Goal: Task Accomplishment & Management: Complete application form

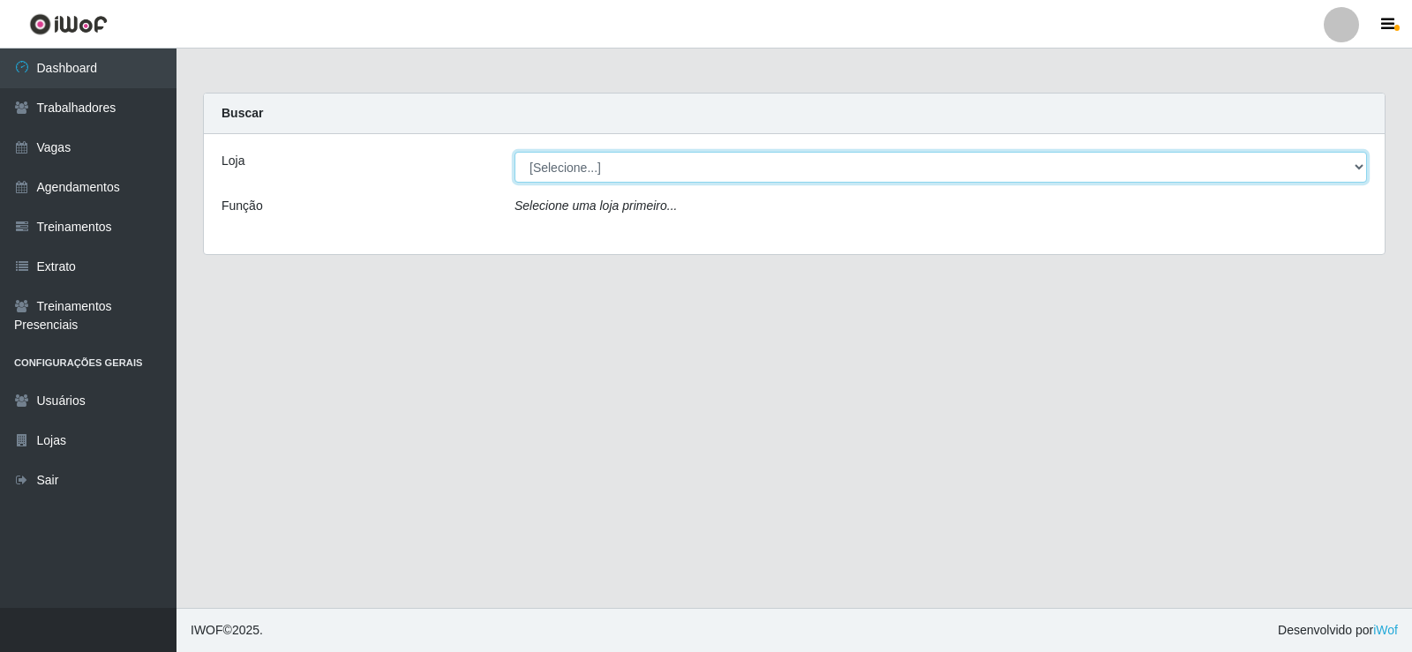
click at [849, 175] on select "[Selecione...] Necão Restaurante" at bounding box center [940, 167] width 852 height 31
select select "334"
click at [514, 152] on select "[Selecione...] Necão Restaurante" at bounding box center [940, 167] width 852 height 31
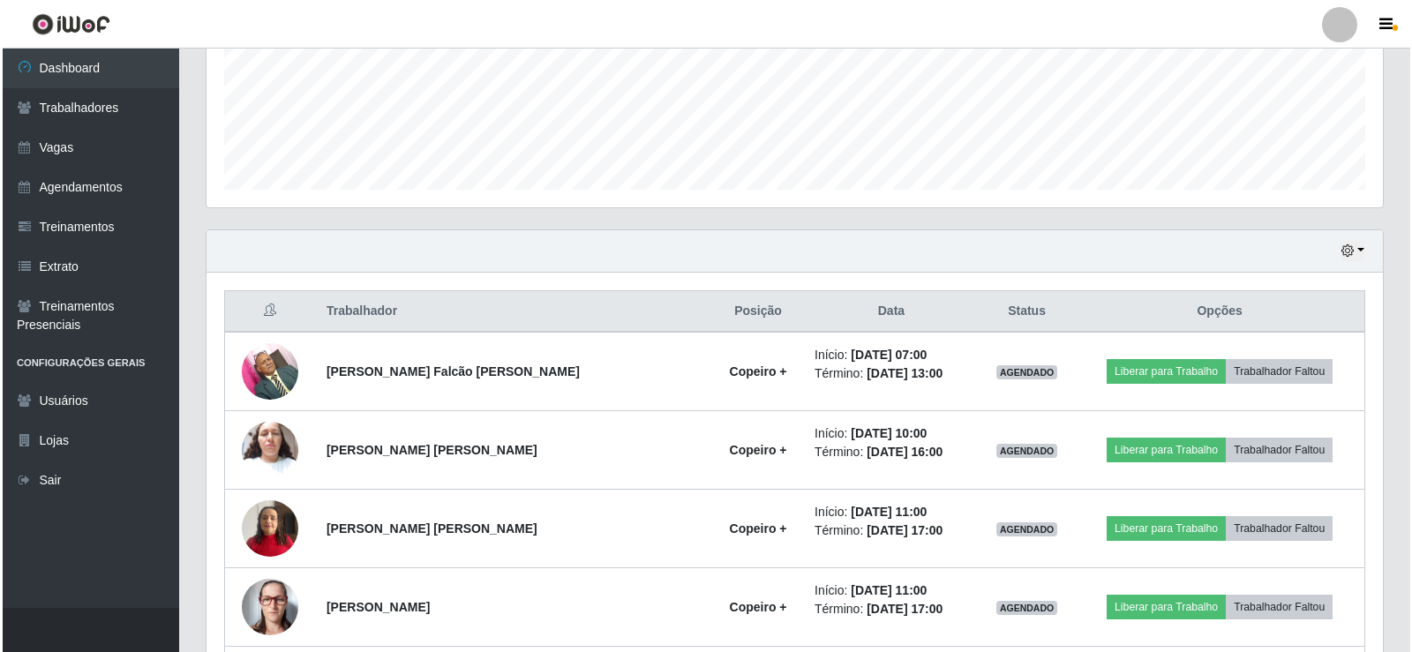
scroll to position [529, 0]
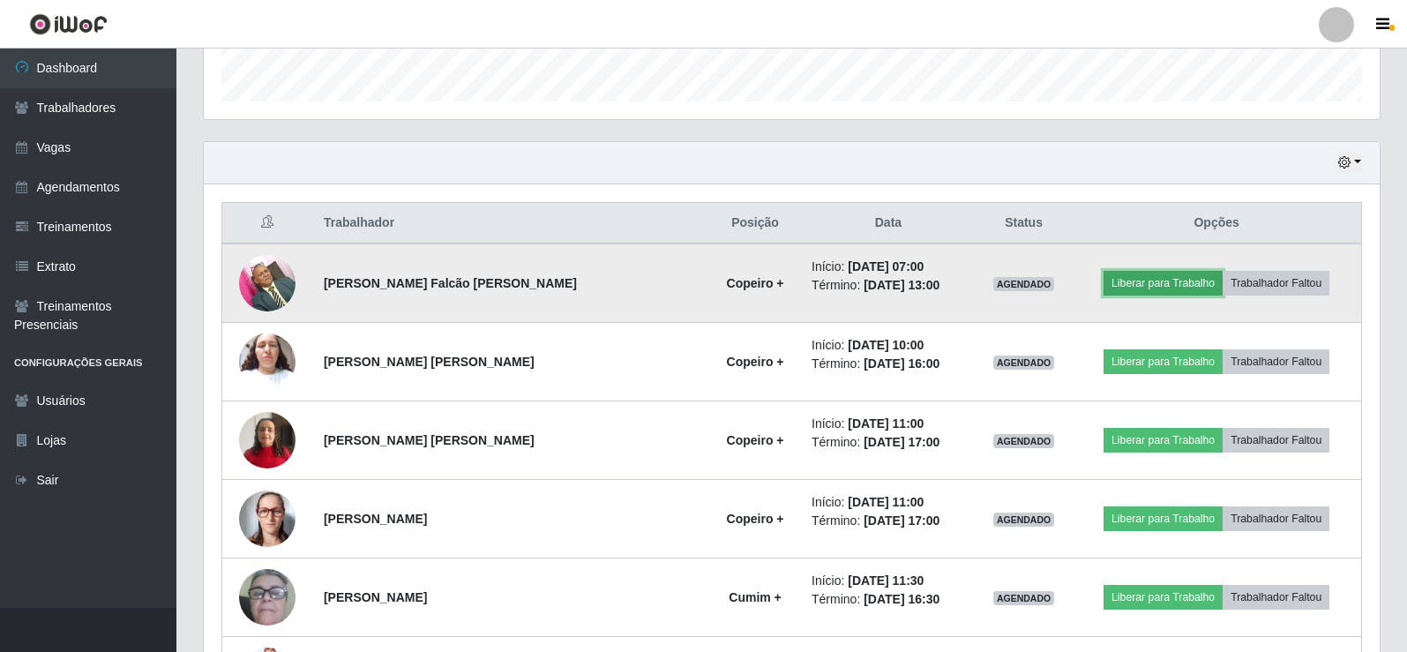
click at [1135, 288] on button "Liberar para Trabalho" at bounding box center [1163, 283] width 119 height 25
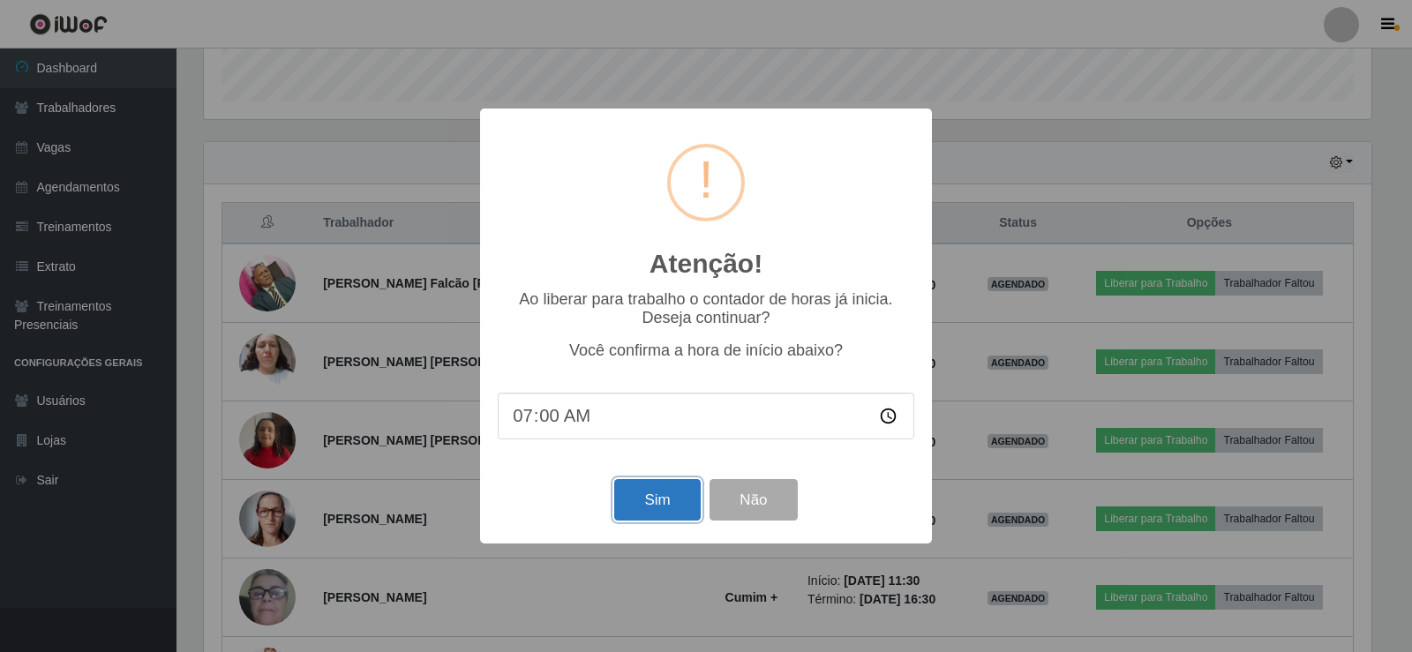
click at [656, 496] on button "Sim" at bounding box center [657, 499] width 86 height 41
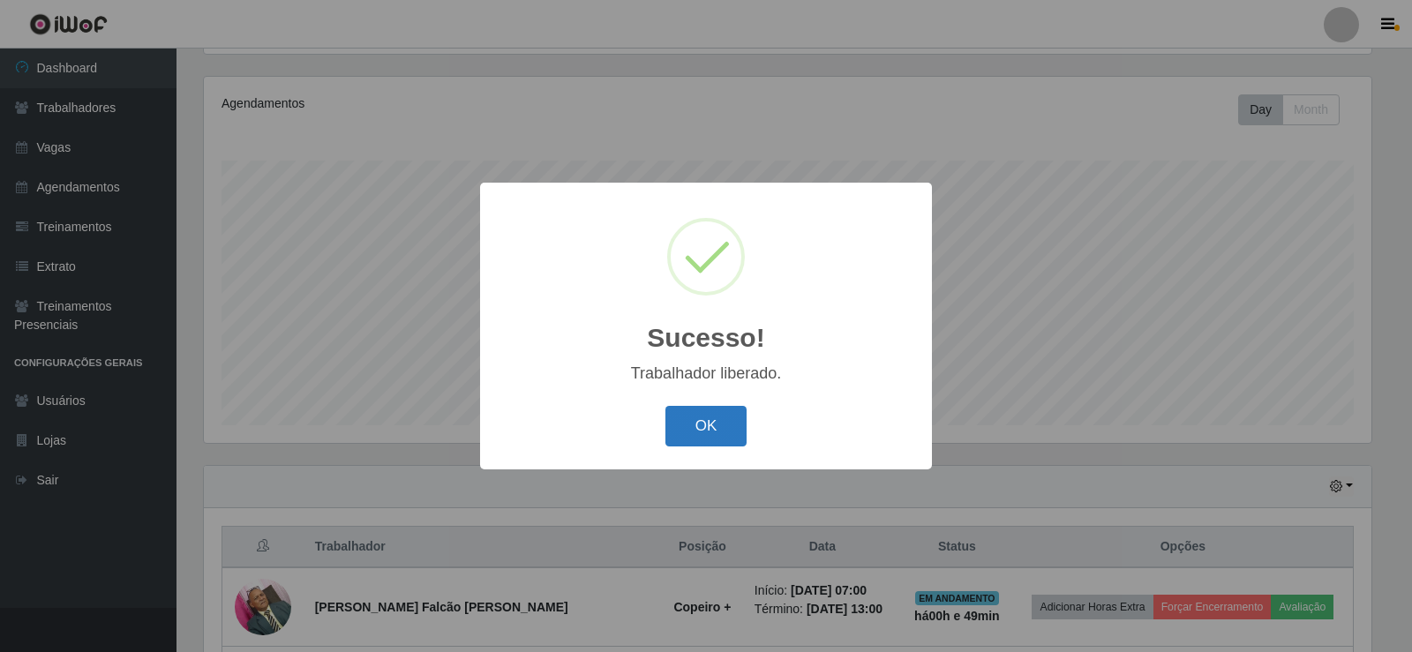
click at [686, 422] on button "OK" at bounding box center [706, 426] width 82 height 41
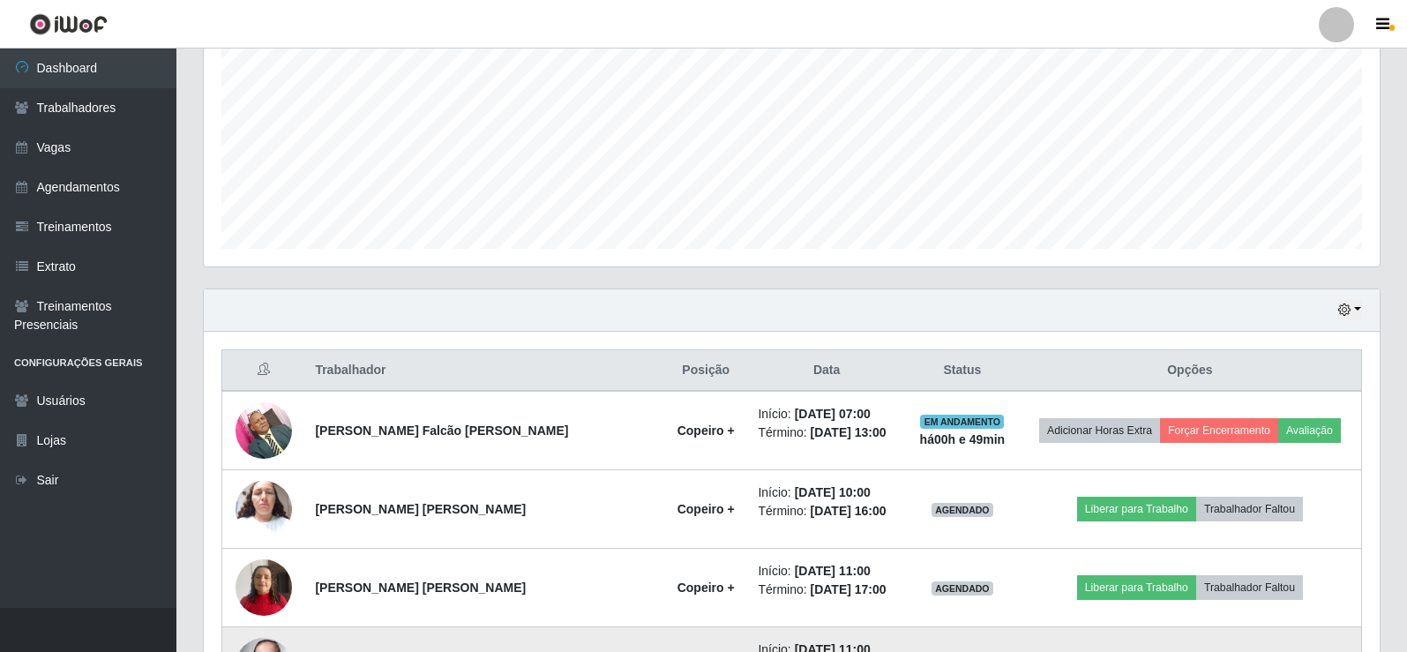
scroll to position [294, 0]
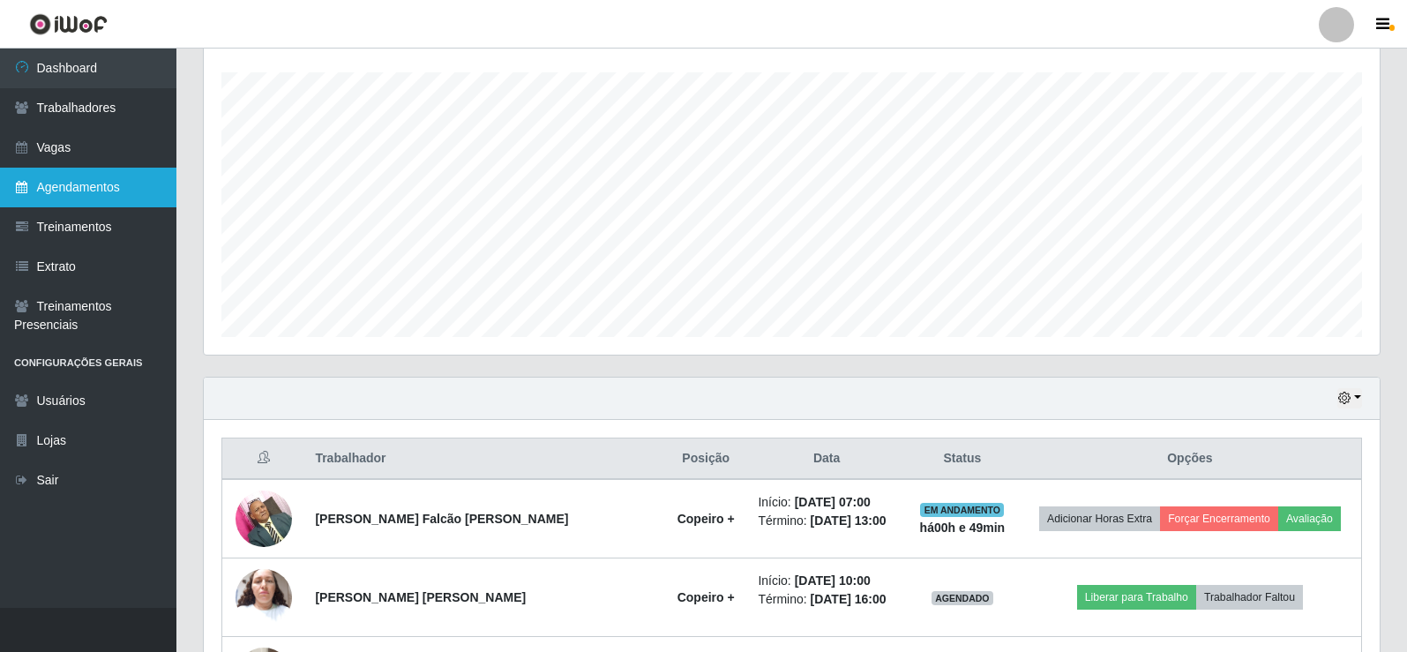
click at [71, 176] on link "Agendamentos" at bounding box center [88, 188] width 176 height 40
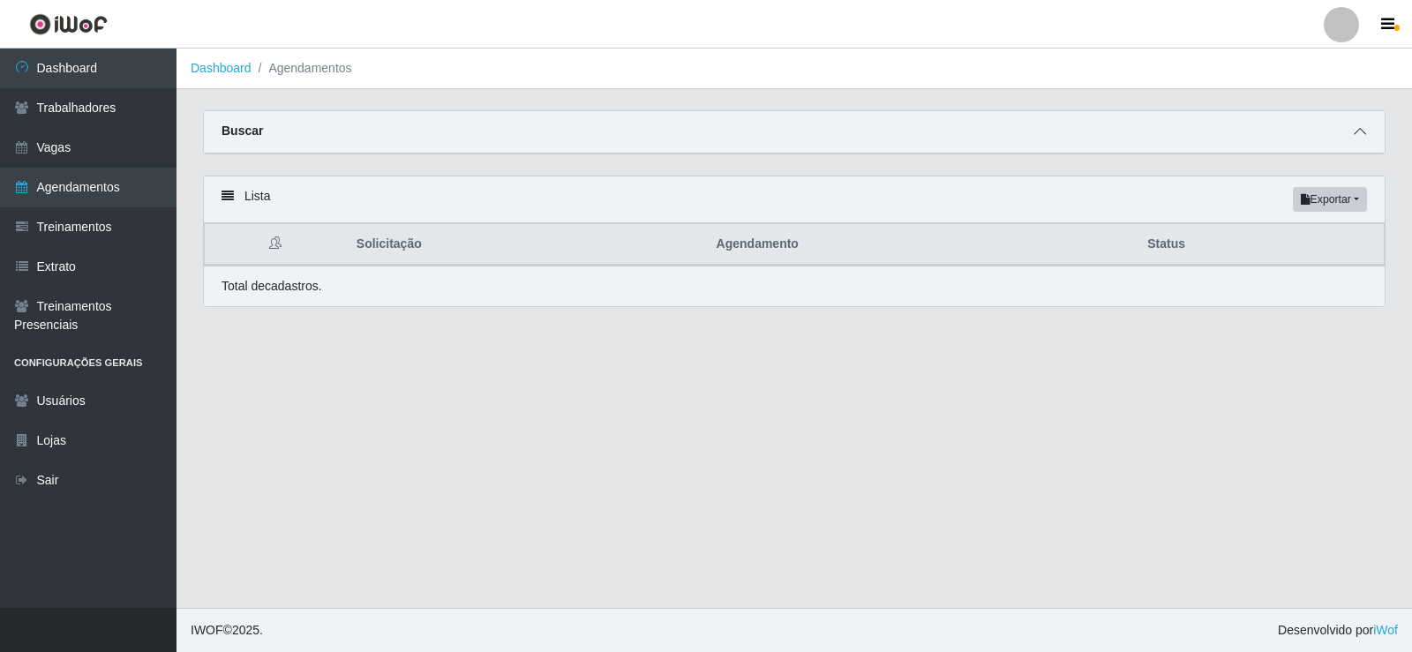
click at [1360, 138] on icon at bounding box center [1359, 131] width 12 height 12
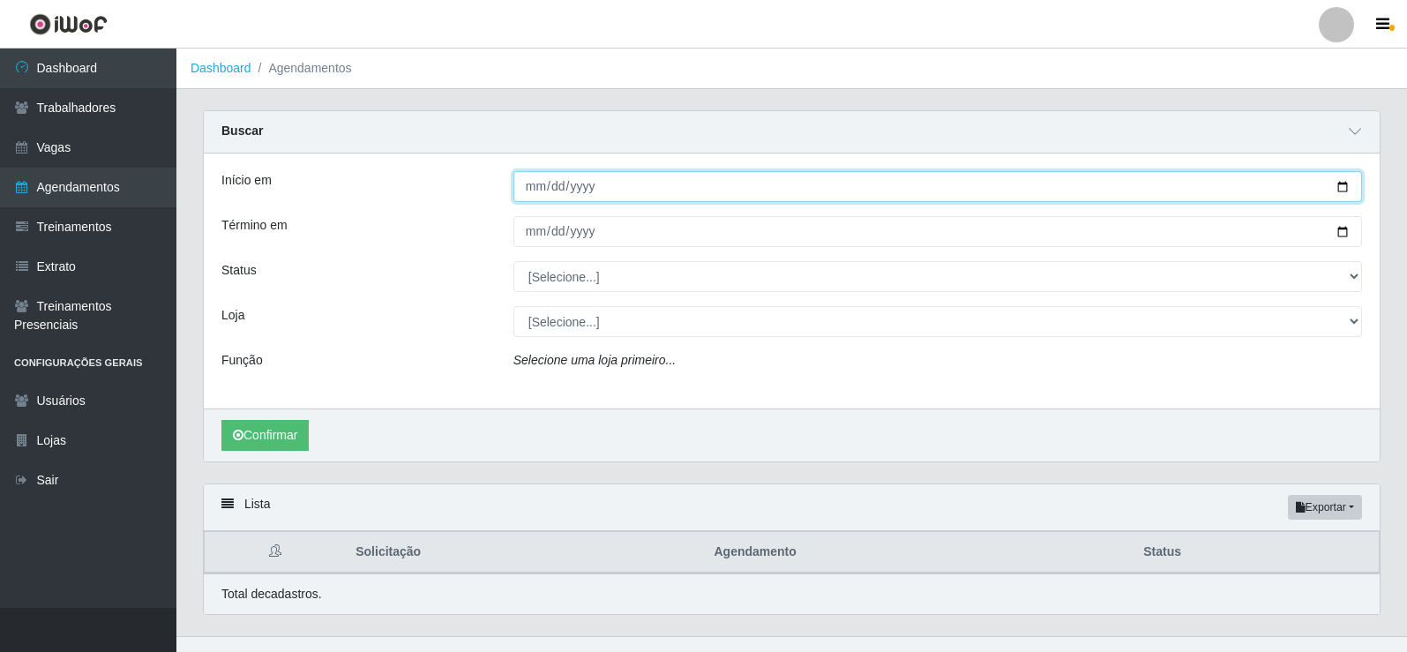
click at [1346, 191] on input "Início em" at bounding box center [937, 186] width 849 height 31
type input "[DATE]"
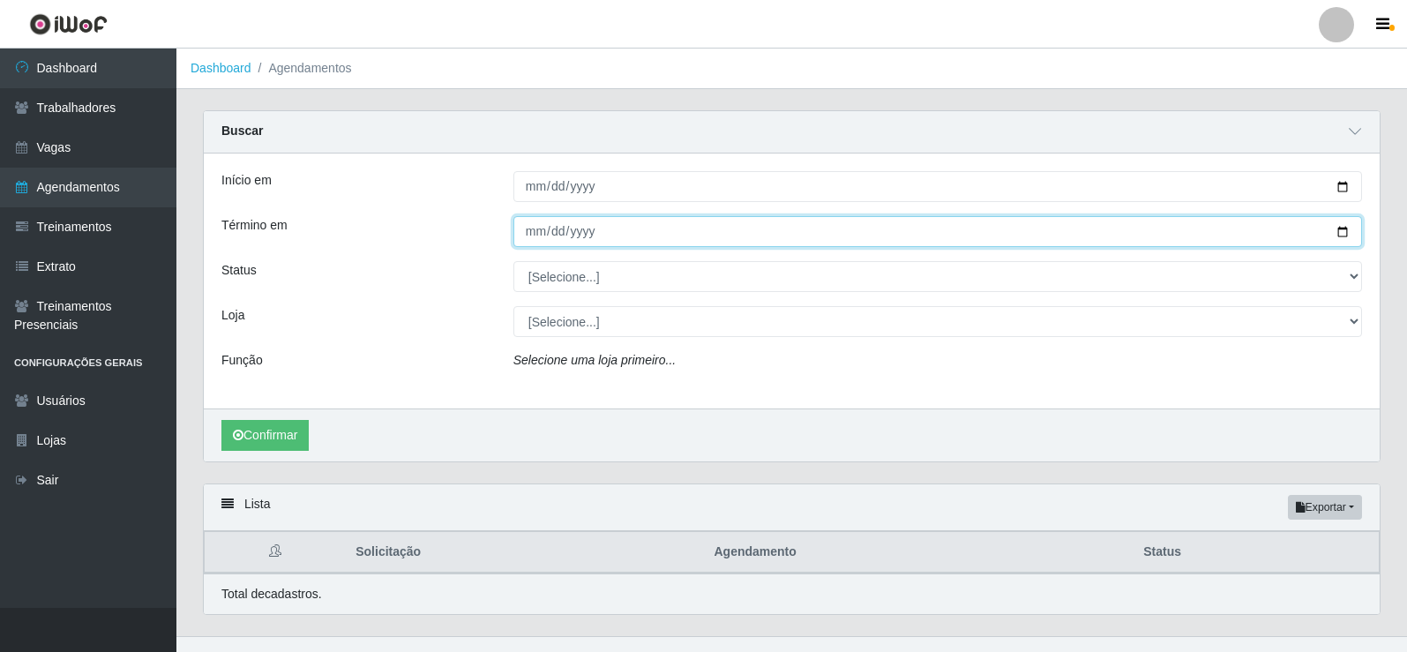
click at [1345, 235] on input "Término em" at bounding box center [937, 231] width 849 height 31
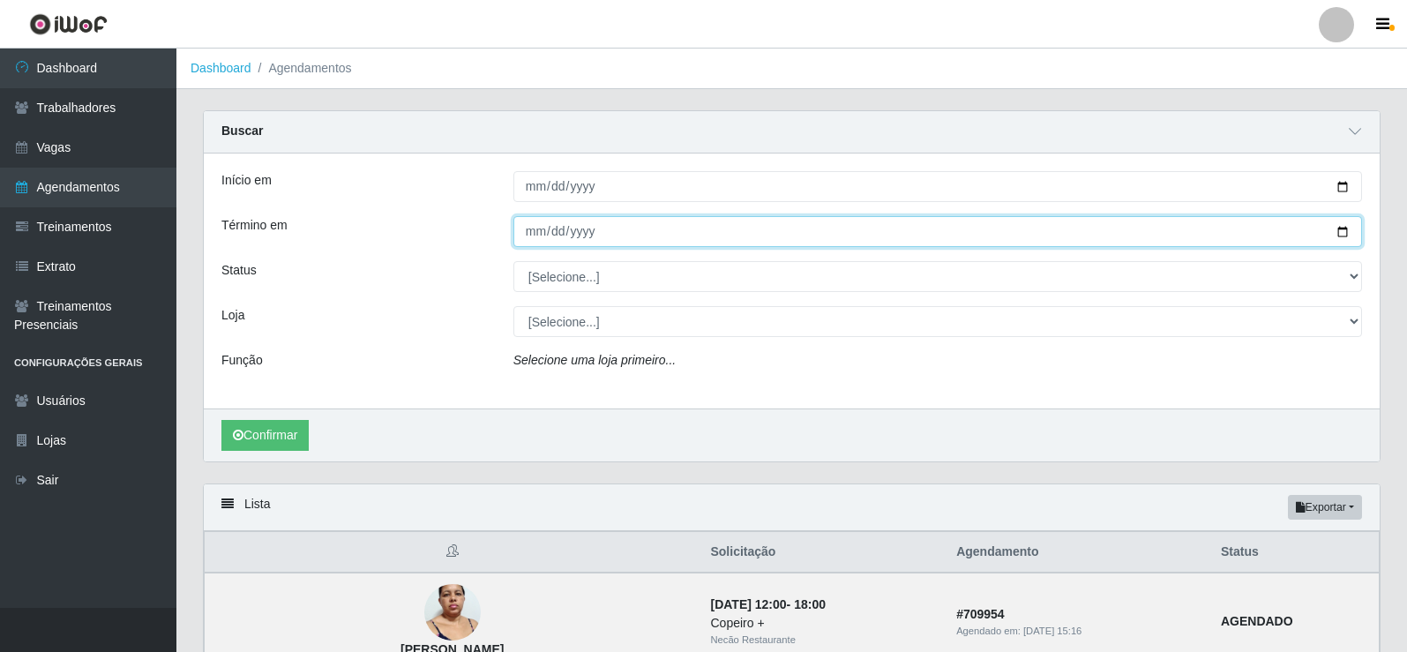
type input "[DATE]"
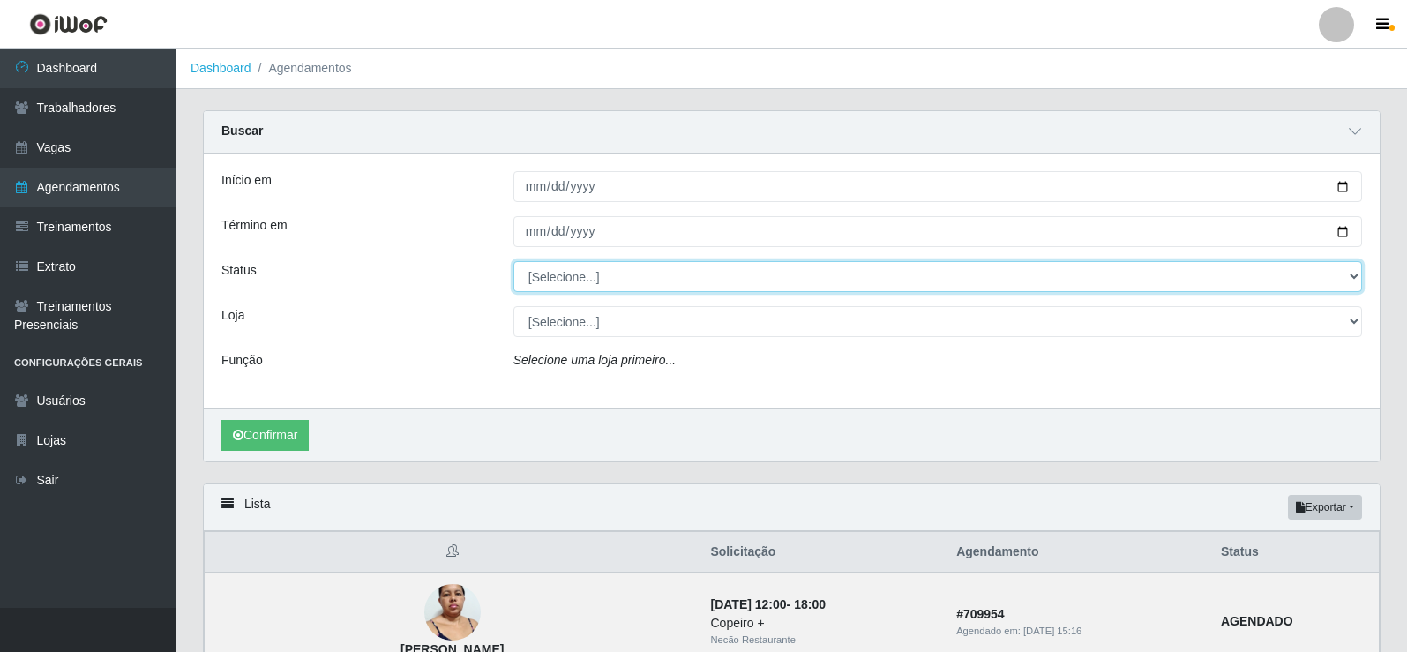
click at [608, 275] on select "[Selecione...] AGENDADO AGUARDANDO LIBERAR EM ANDAMENTO EM REVISÃO FINALIZADO C…" at bounding box center [937, 276] width 849 height 31
select select "AGENDADO"
click at [513, 262] on select "[Selecione...] AGENDADO AGUARDANDO LIBERAR EM ANDAMENTO EM REVISÃO FINALIZADO C…" at bounding box center [937, 276] width 849 height 31
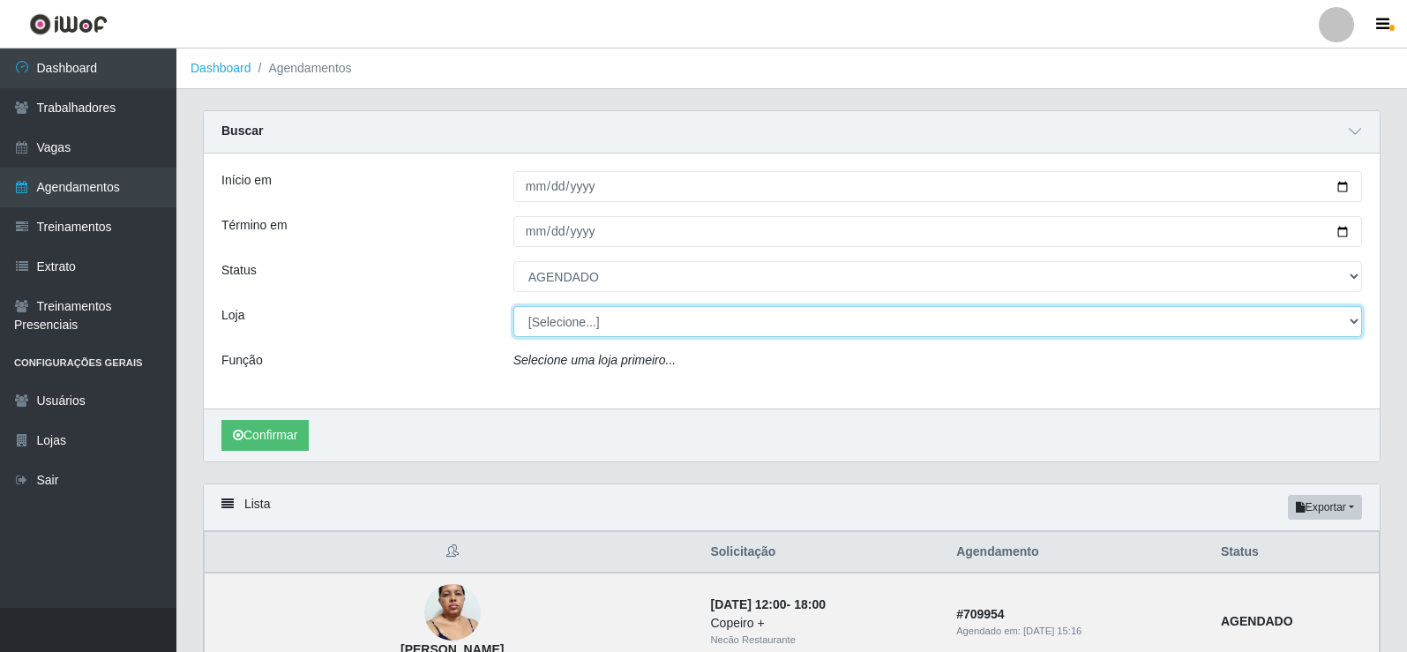
click at [618, 323] on select "[Selecione...] Necão Restaurante" at bounding box center [937, 321] width 849 height 31
select select "334"
click at [513, 307] on select "[Selecione...] Necão Restaurante" at bounding box center [937, 321] width 849 height 31
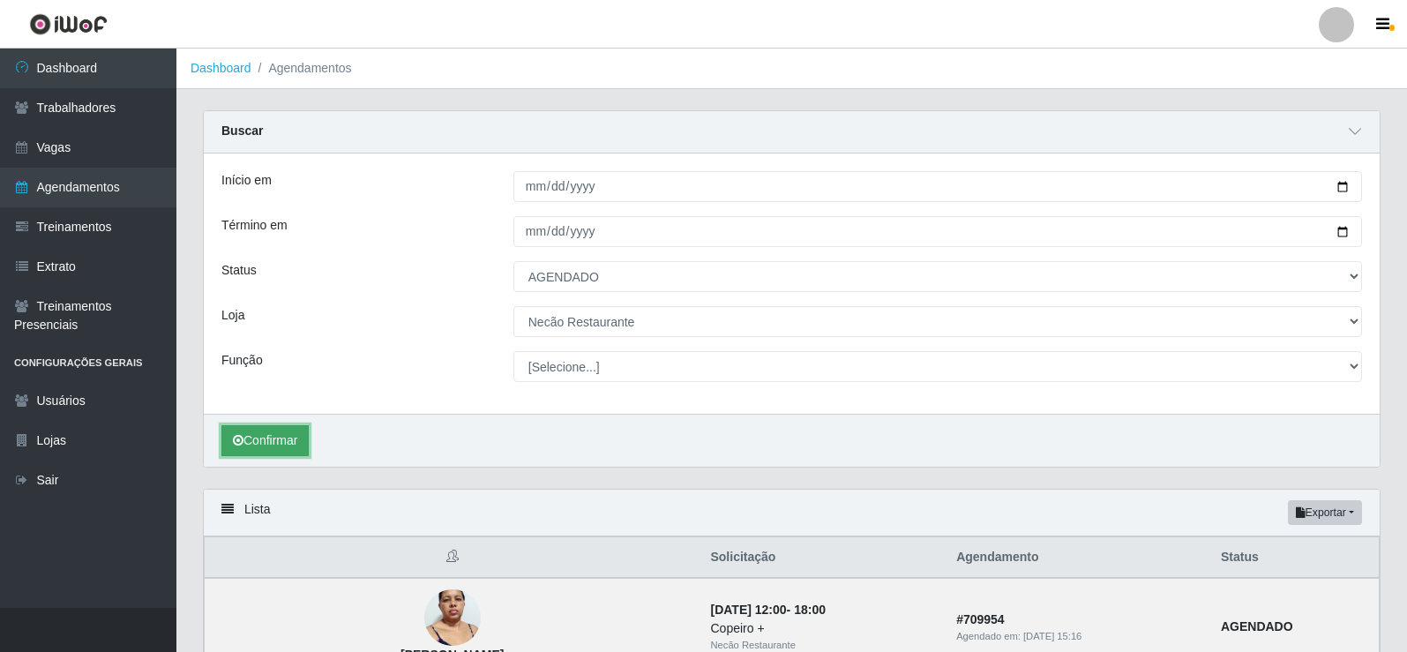
click at [280, 446] on button "Confirmar" at bounding box center [264, 440] width 87 height 31
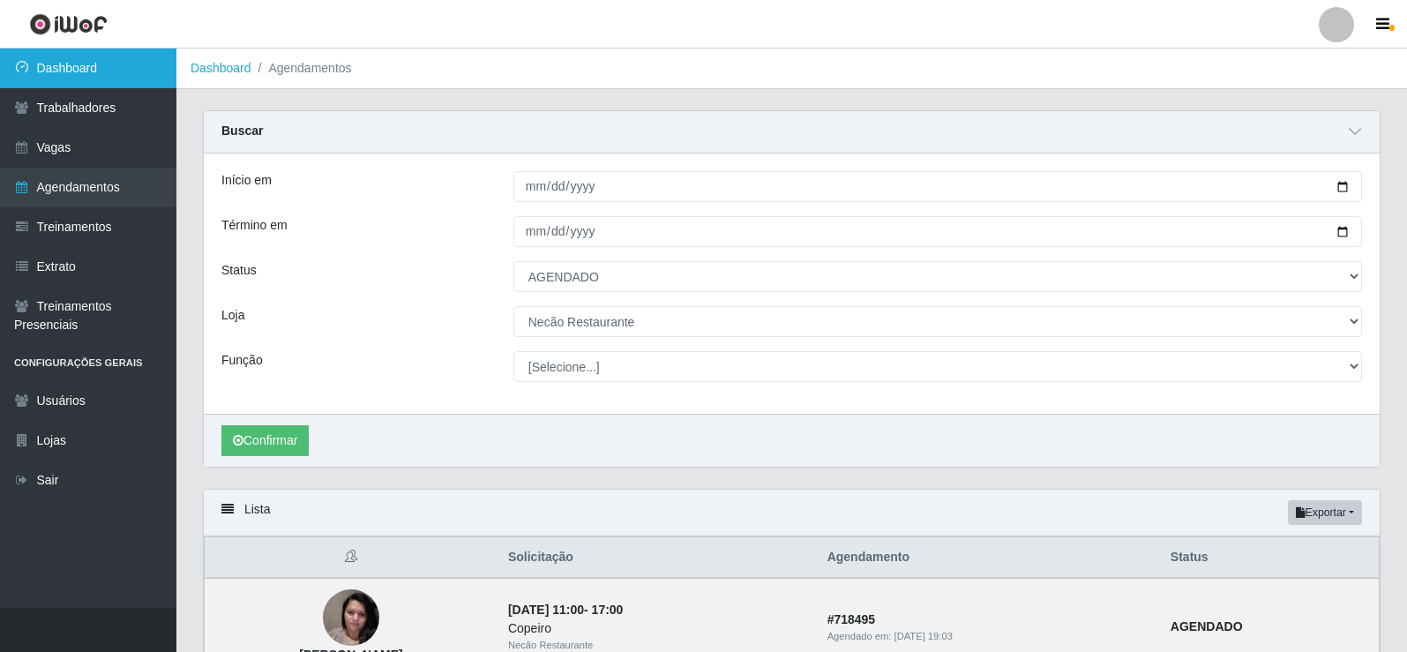
click at [99, 70] on link "Dashboard" at bounding box center [88, 69] width 176 height 40
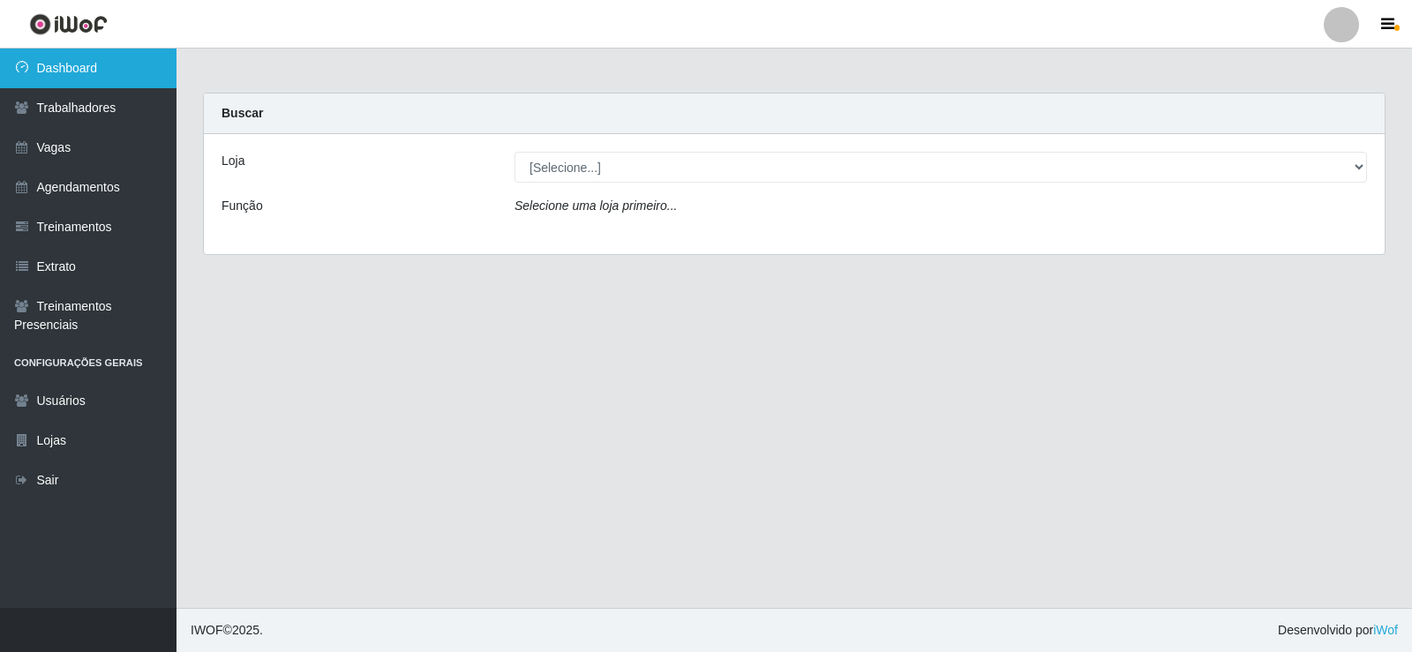
click at [90, 67] on link "Dashboard" at bounding box center [88, 69] width 176 height 40
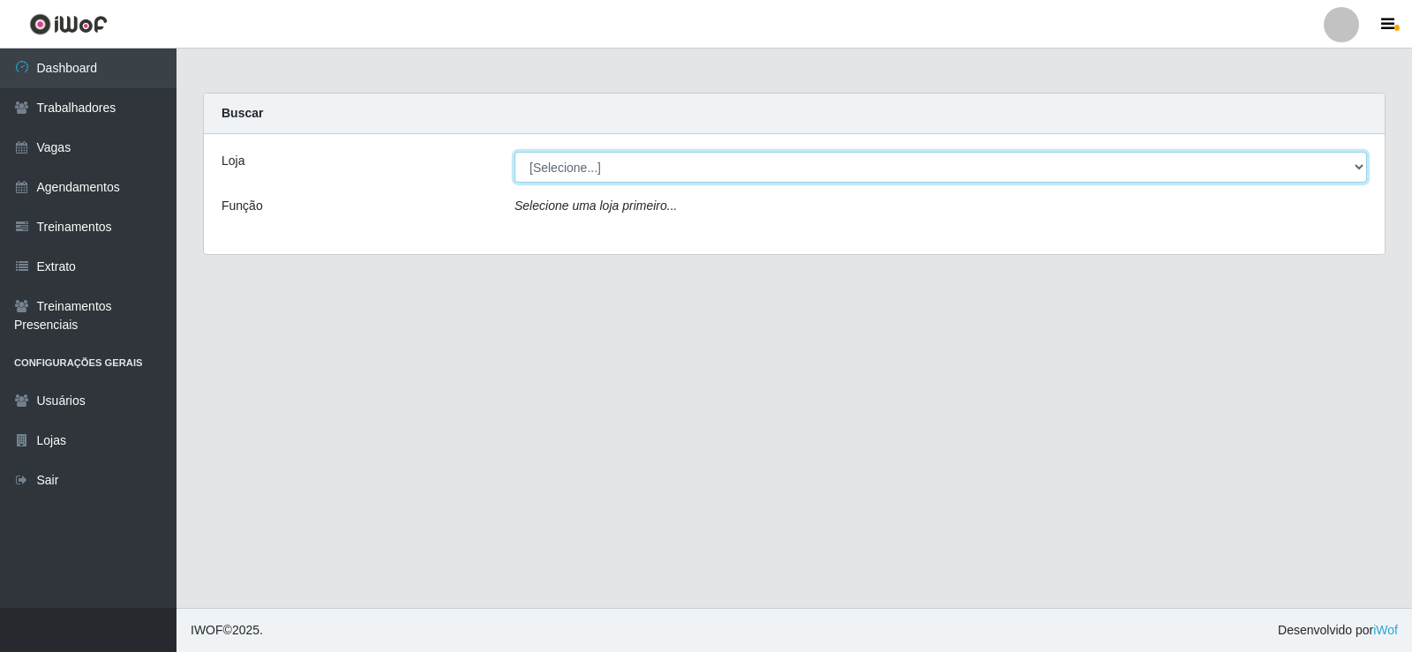
click at [1335, 171] on select "[Selecione...] Necão Restaurante" at bounding box center [940, 167] width 852 height 31
select select "334"
click at [514, 152] on select "[Selecione...] Necão Restaurante" at bounding box center [940, 167] width 852 height 31
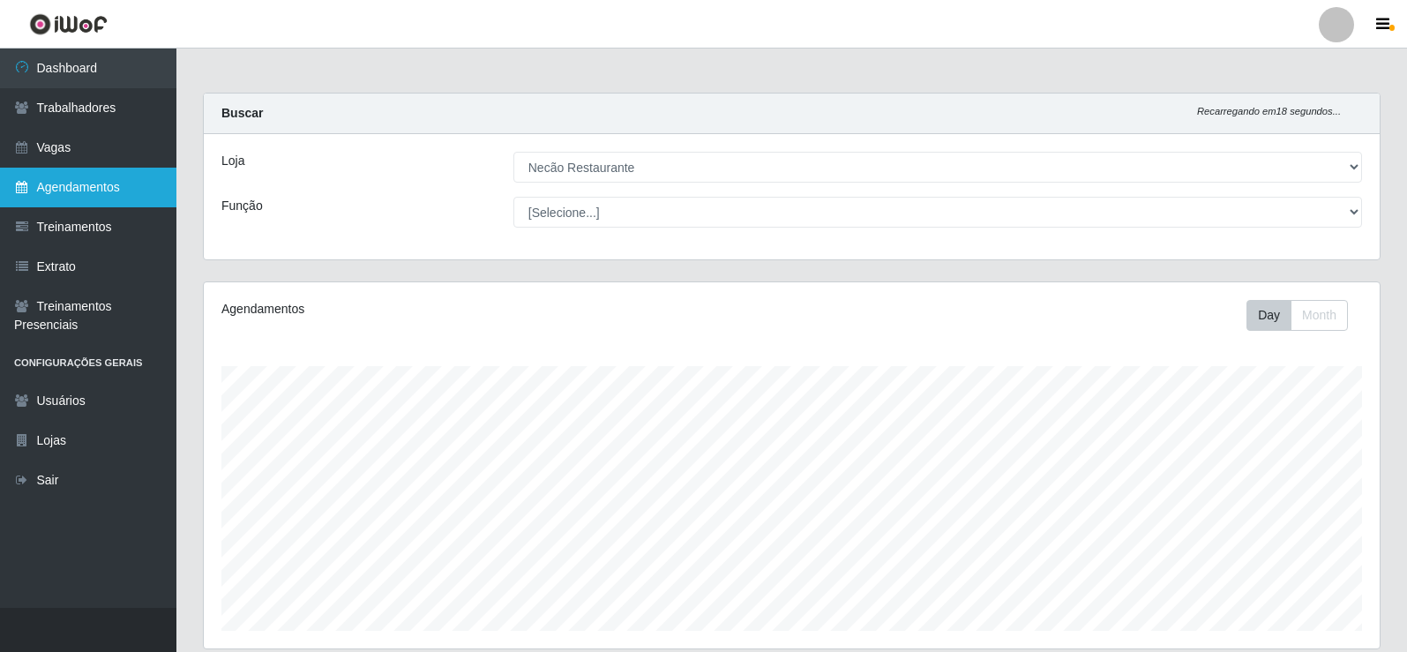
click at [101, 193] on link "Agendamentos" at bounding box center [88, 188] width 176 height 40
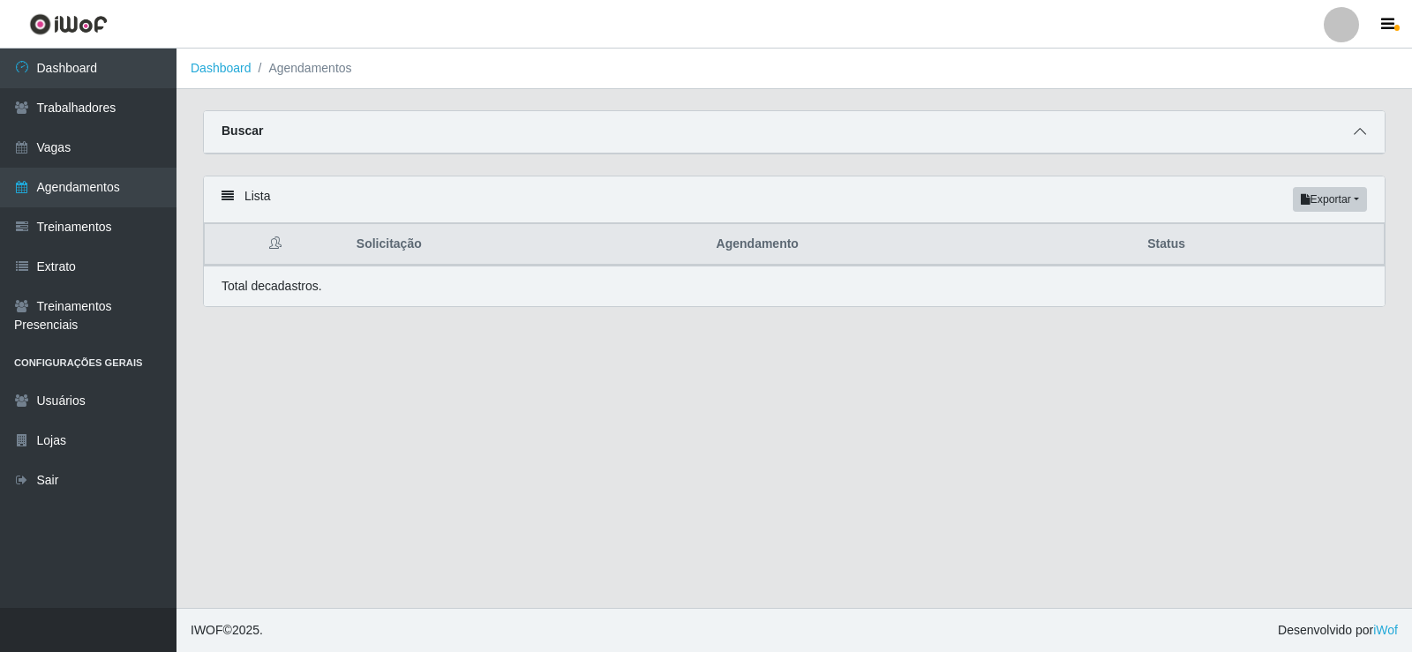
click at [1354, 138] on icon at bounding box center [1359, 131] width 12 height 12
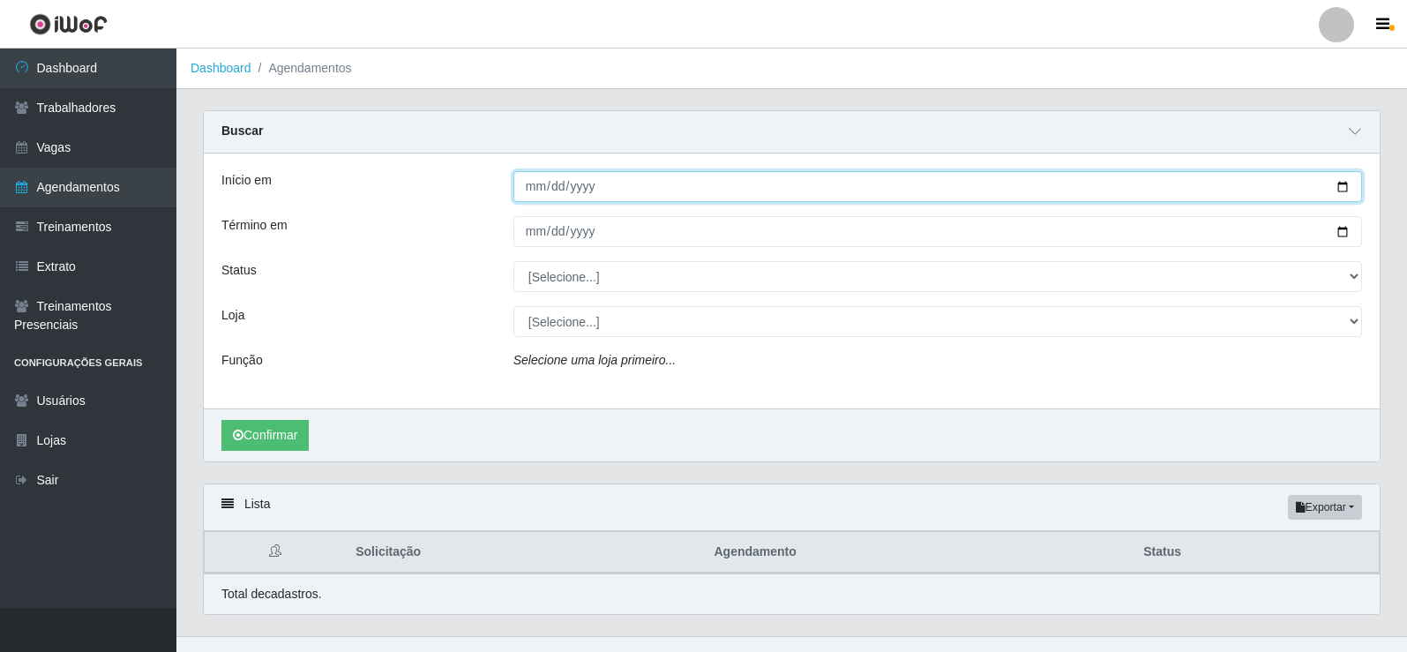
click at [1344, 191] on input "Início em" at bounding box center [937, 186] width 849 height 31
click at [1343, 188] on input "[DATE]" at bounding box center [937, 186] width 849 height 31
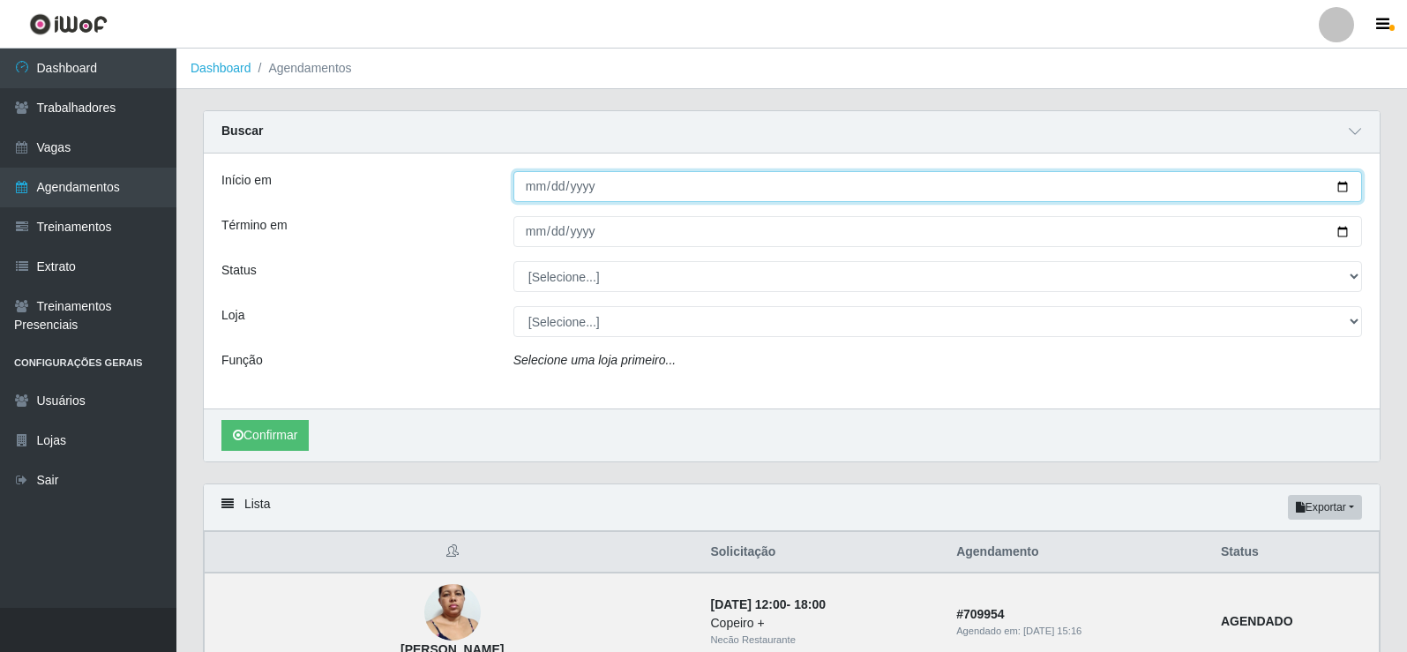
type input "[DATE]"
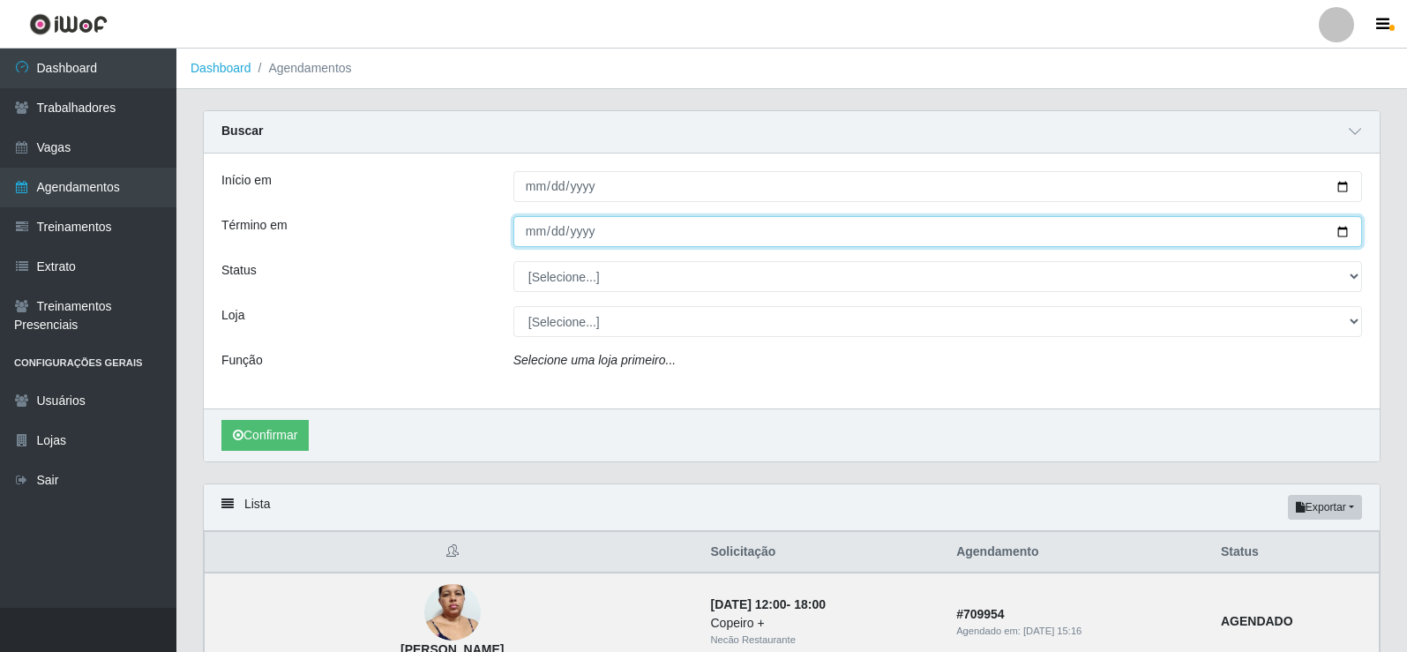
click at [1347, 234] on input "Término em" at bounding box center [937, 231] width 849 height 31
type input "[DATE]"
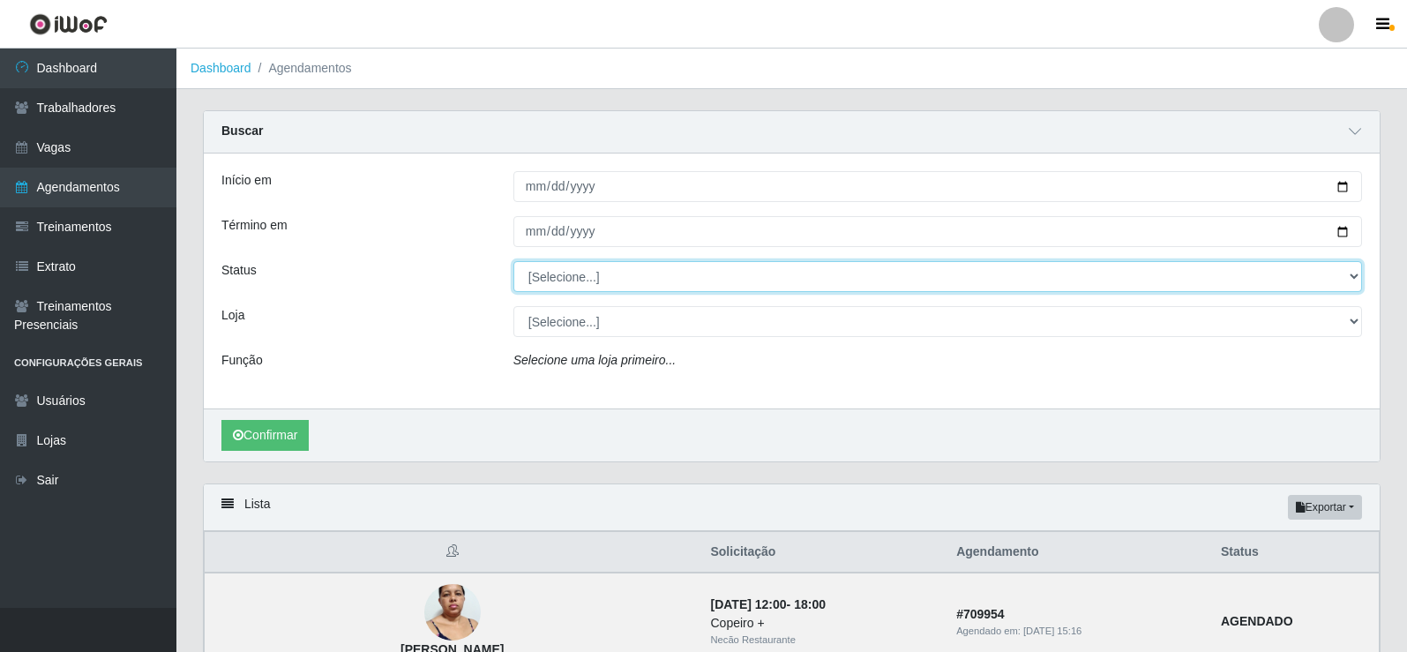
click at [597, 271] on select "[Selecione...] AGENDADO AGUARDANDO LIBERAR EM ANDAMENTO EM REVISÃO FINALIZADO C…" at bounding box center [937, 276] width 849 height 31
select select "AGENDADO"
click at [513, 262] on select "[Selecione...] AGENDADO AGUARDANDO LIBERAR EM ANDAMENTO EM REVISÃO FINALIZADO C…" at bounding box center [937, 276] width 849 height 31
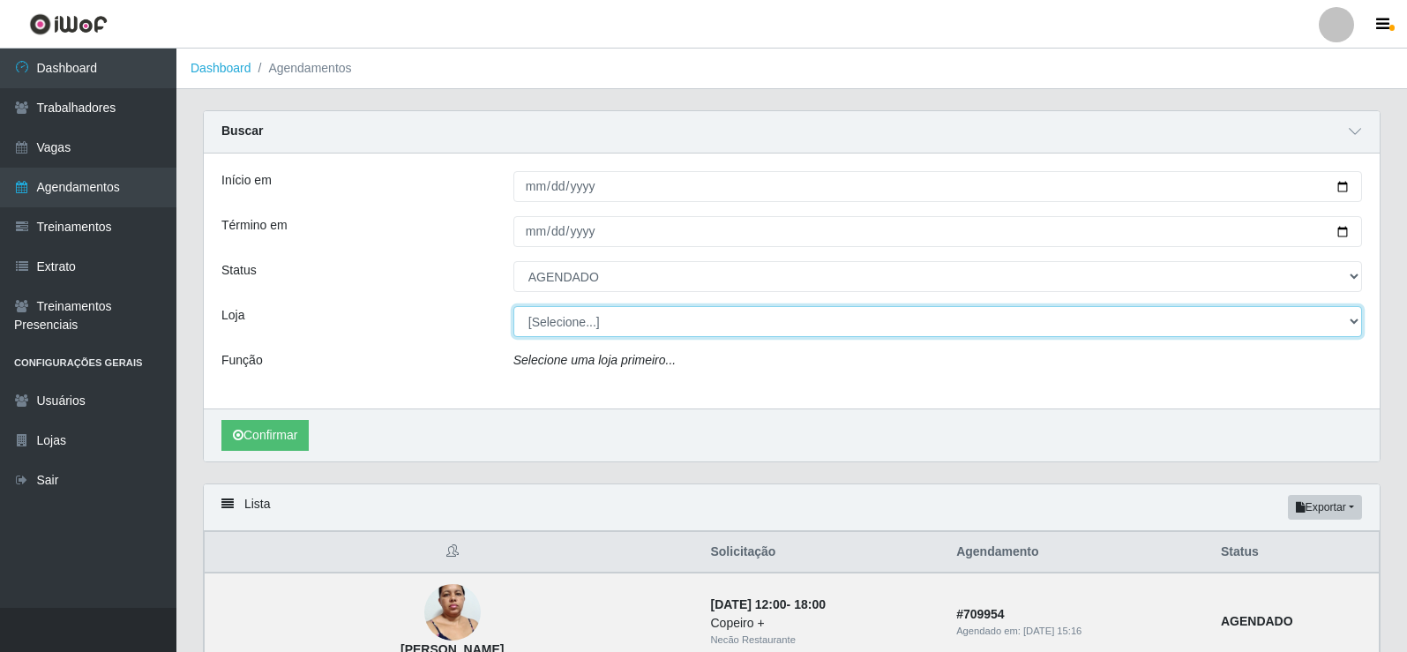
click at [586, 332] on select "[Selecione...] Necão Restaurante" at bounding box center [937, 321] width 849 height 31
select select "334"
click at [513, 307] on select "[Selecione...] Necão Restaurante" at bounding box center [937, 321] width 849 height 31
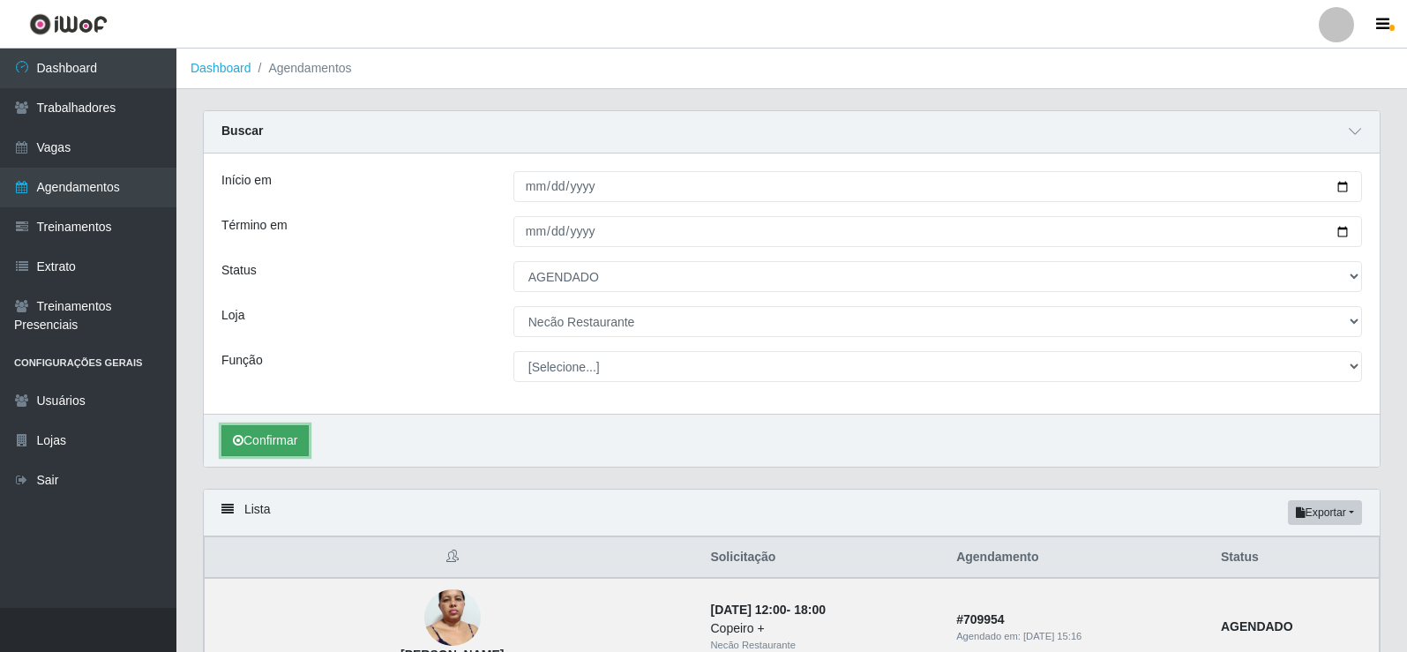
click at [268, 432] on button "Confirmar" at bounding box center [264, 440] width 87 height 31
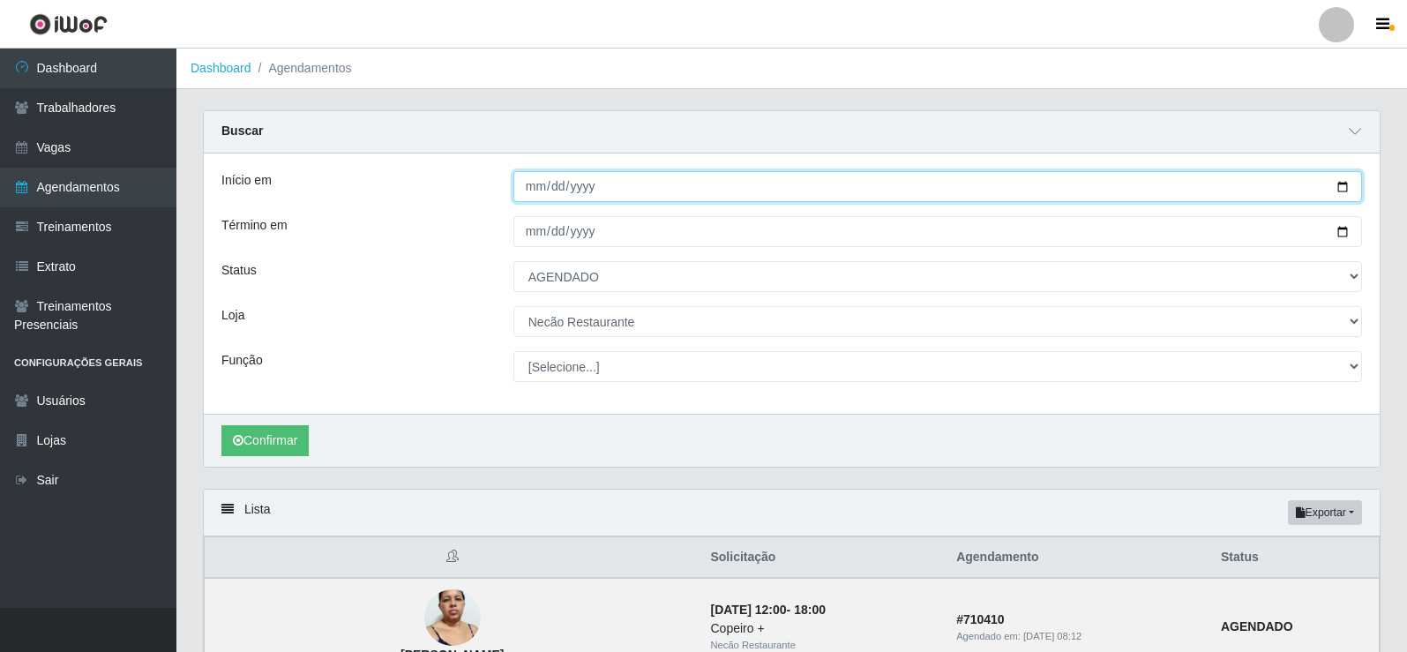
click at [1340, 186] on input "[DATE]" at bounding box center [937, 186] width 849 height 31
type input "[DATE]"
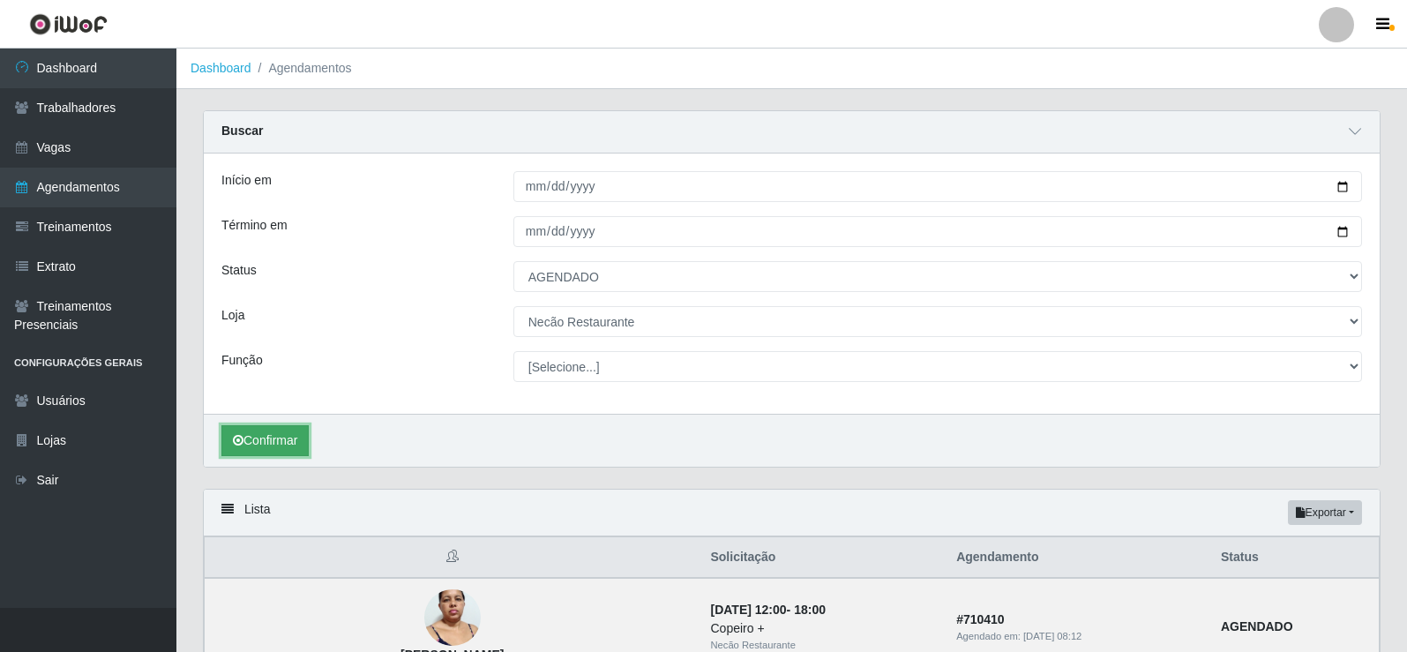
click at [271, 445] on button "Confirmar" at bounding box center [264, 440] width 87 height 31
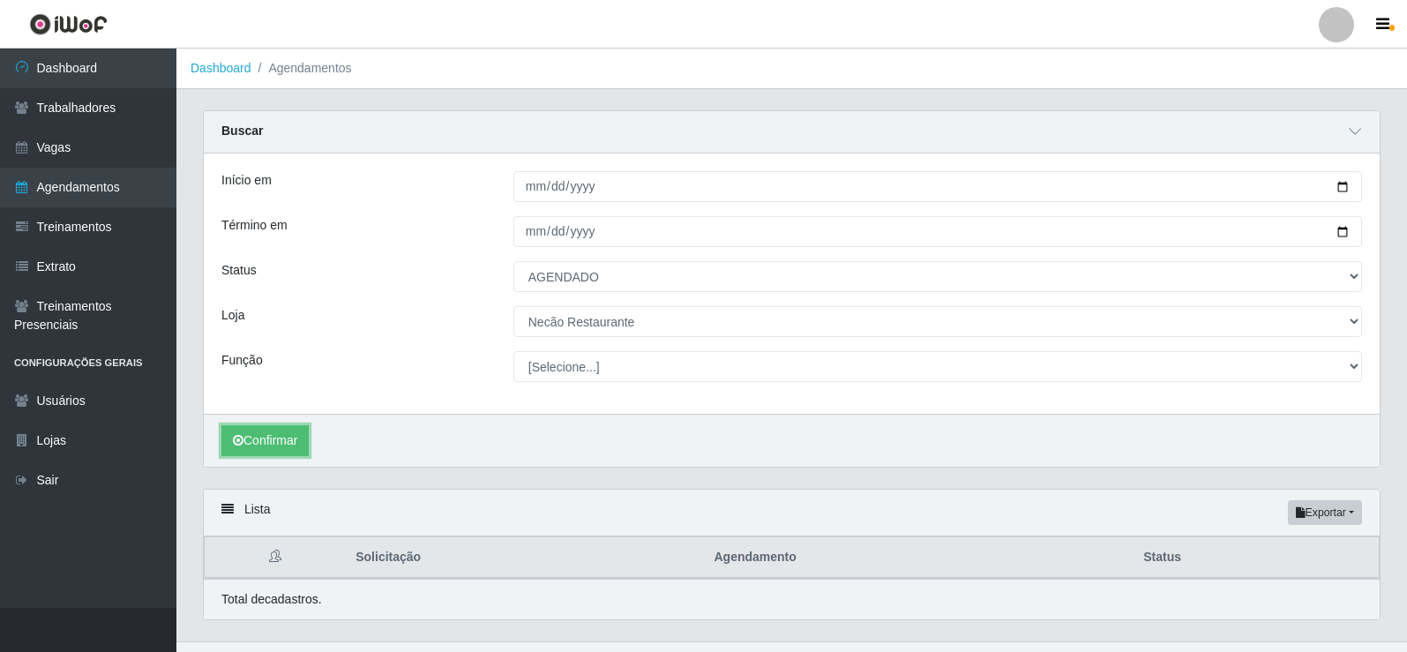
scroll to position [34, 0]
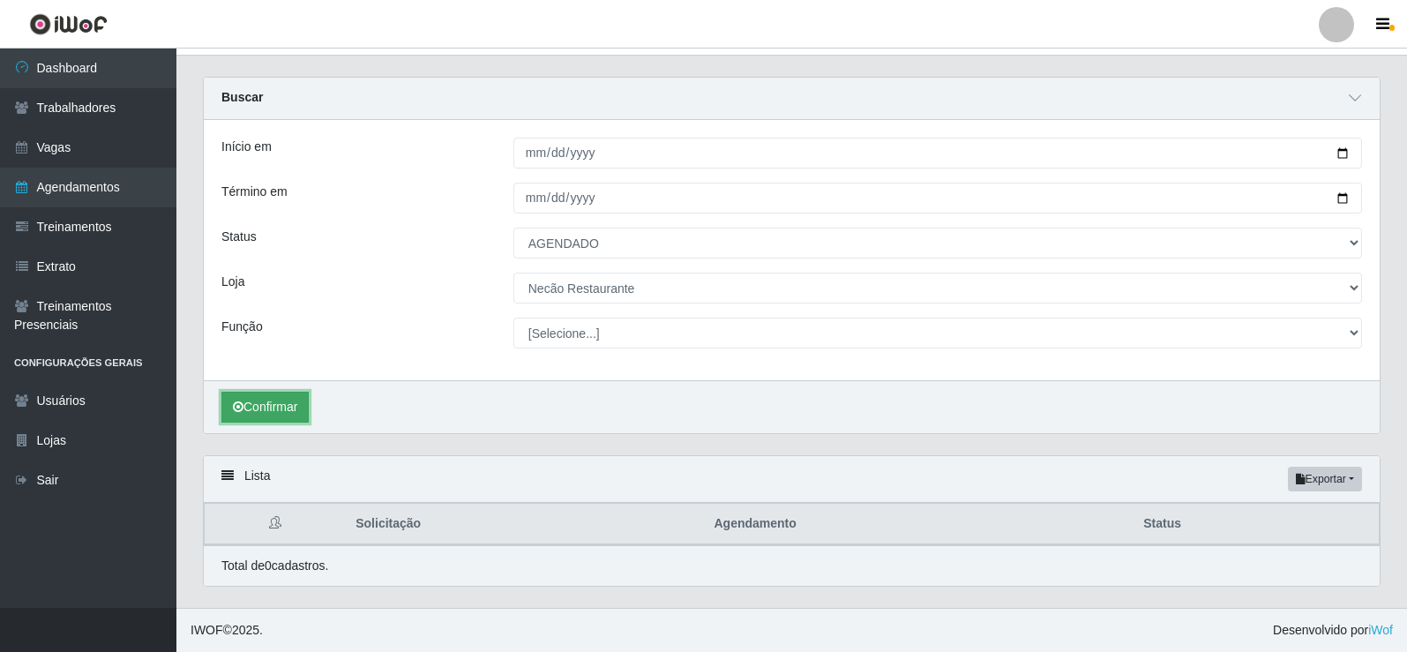
click at [288, 413] on button "Confirmar" at bounding box center [264, 407] width 87 height 31
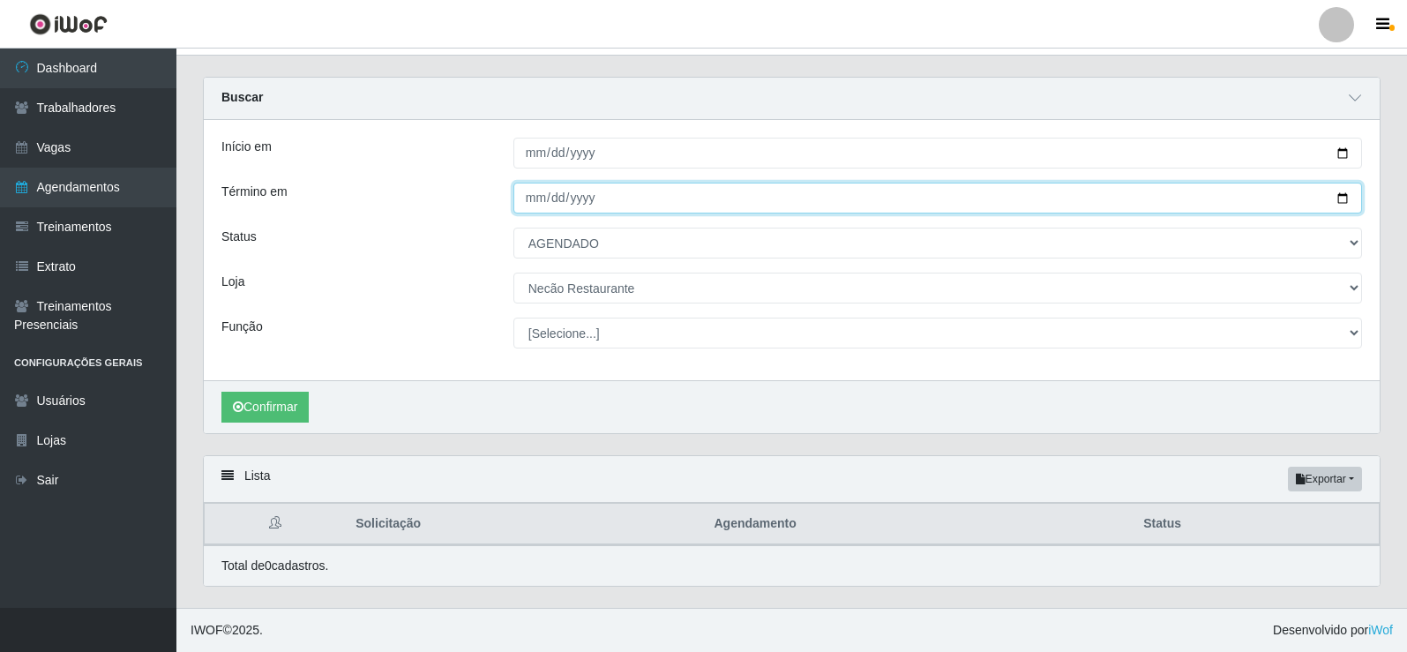
click at [1342, 198] on input "[DATE]" at bounding box center [937, 198] width 849 height 31
type input "[DATE]"
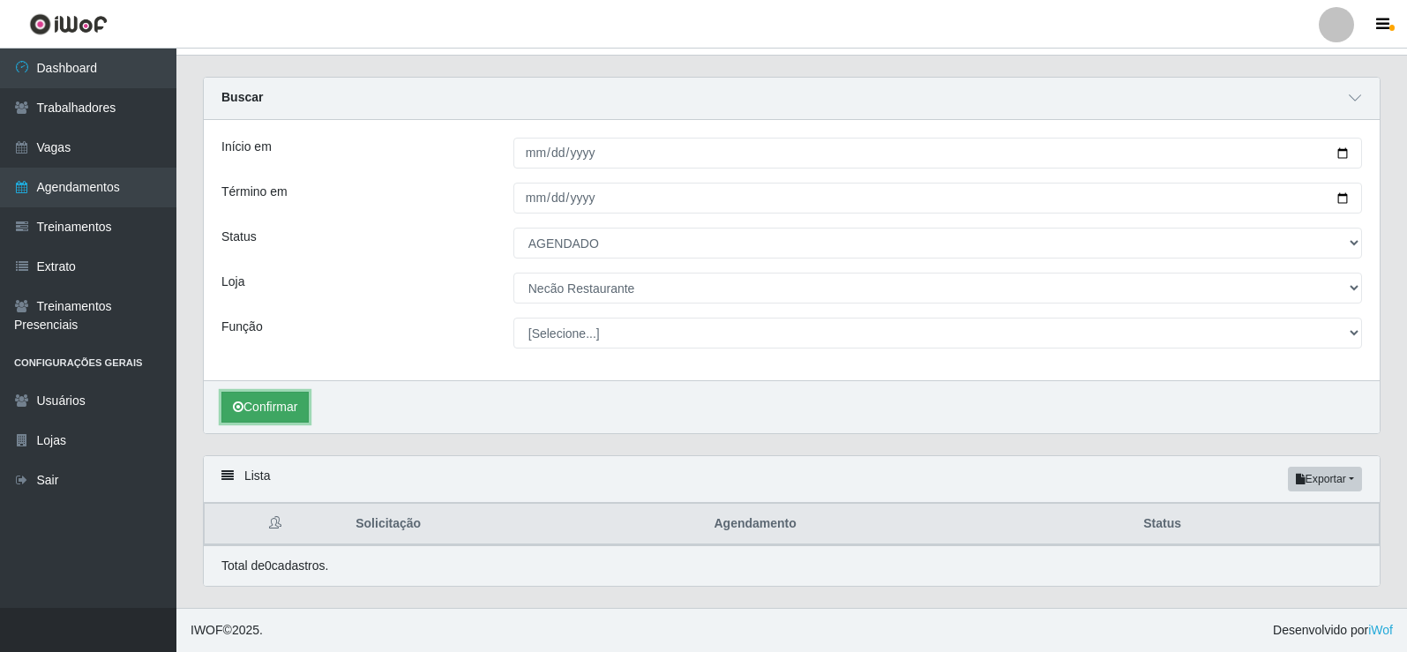
click at [251, 401] on button "Confirmar" at bounding box center [264, 407] width 87 height 31
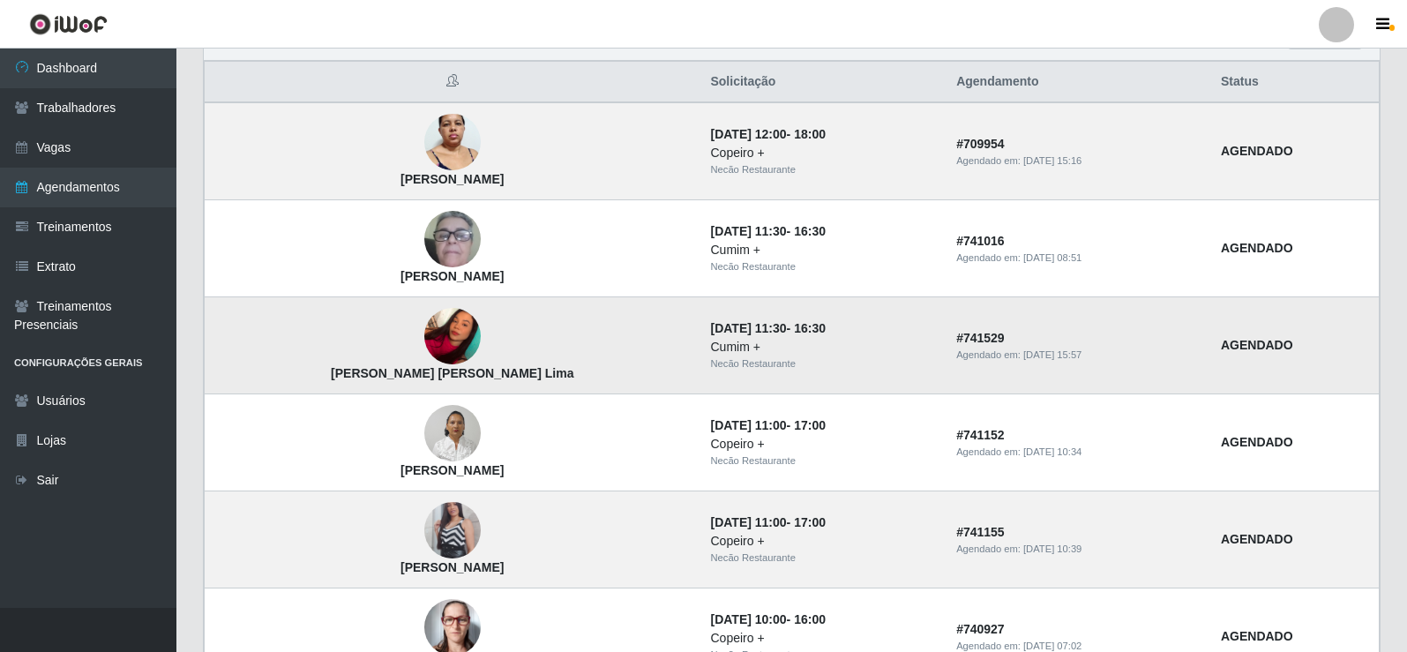
scroll to position [652, 0]
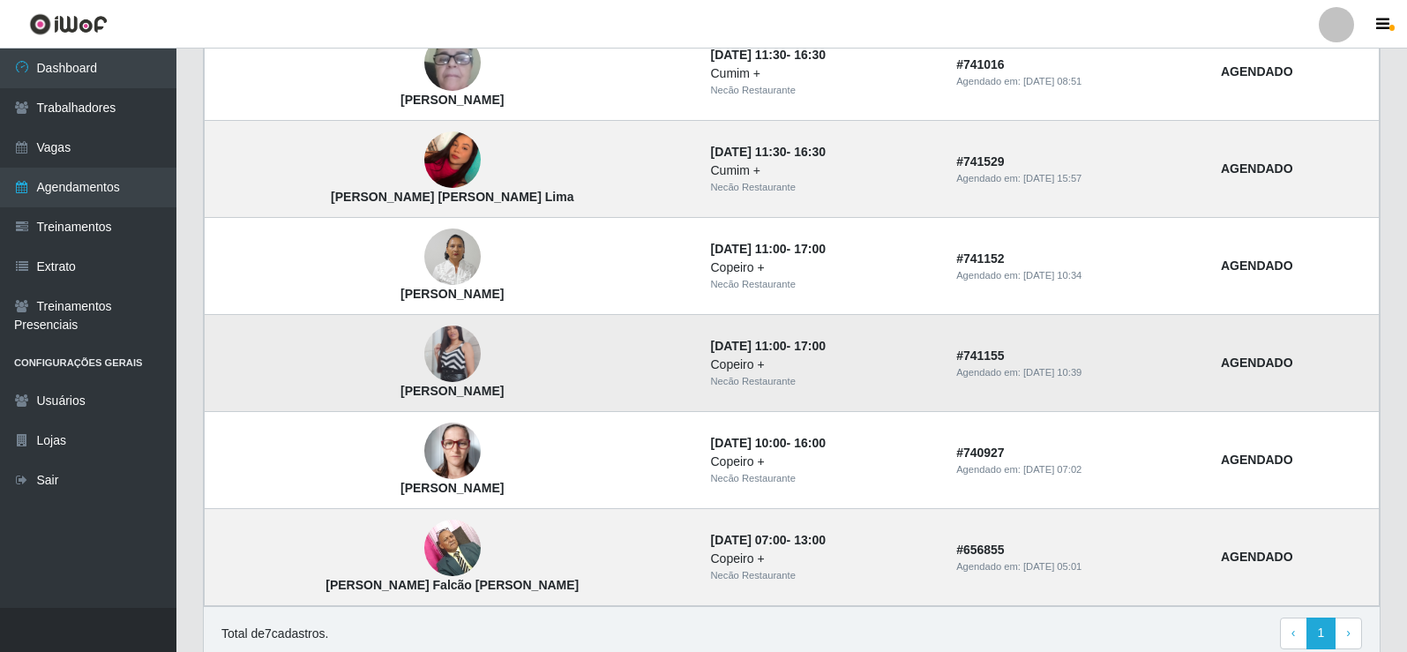
click at [424, 367] on img at bounding box center [452, 354] width 56 height 101
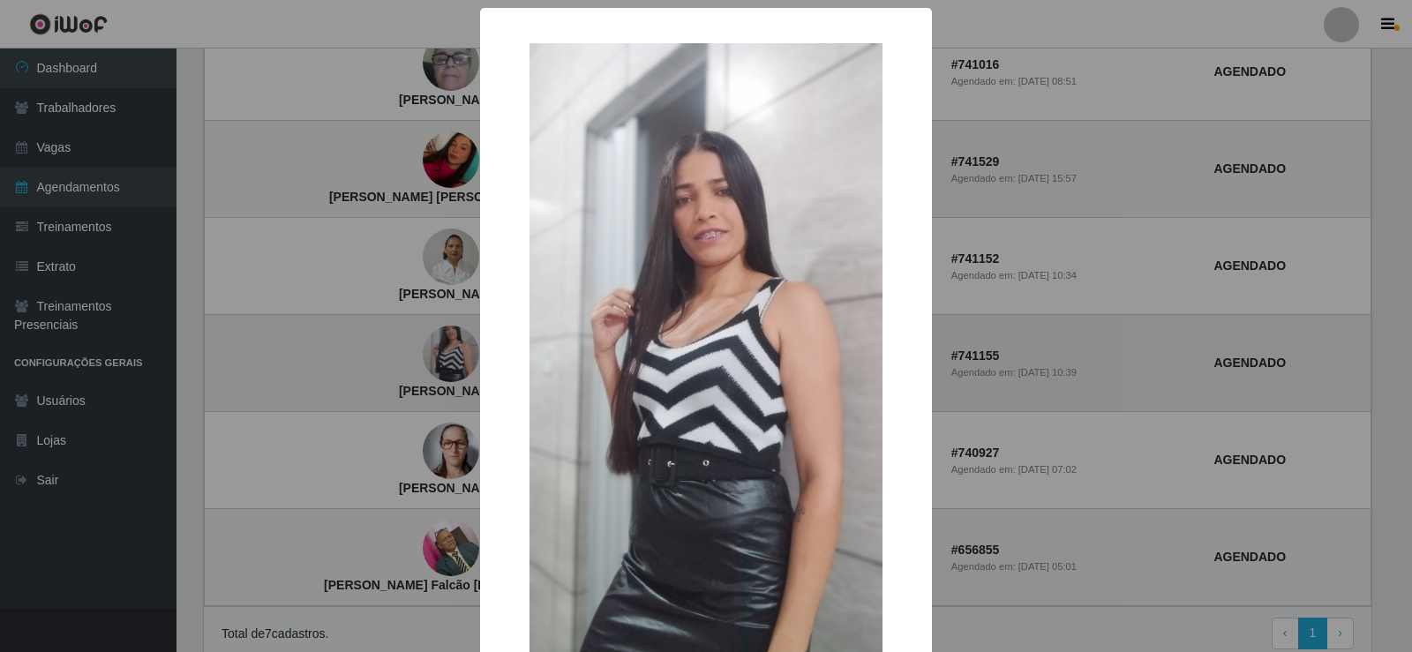
click at [408, 367] on div "× [PERSON_NAME] OK Cancel" at bounding box center [706, 326] width 1412 height 652
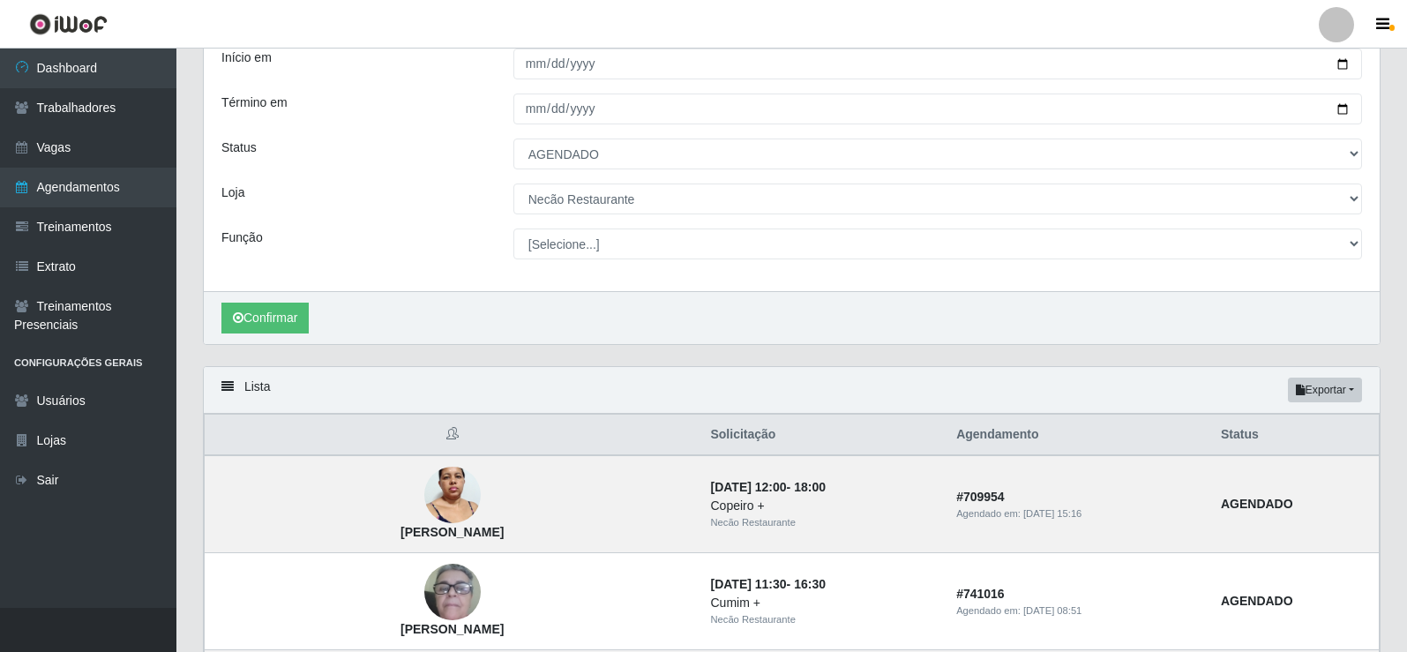
scroll to position [0, 0]
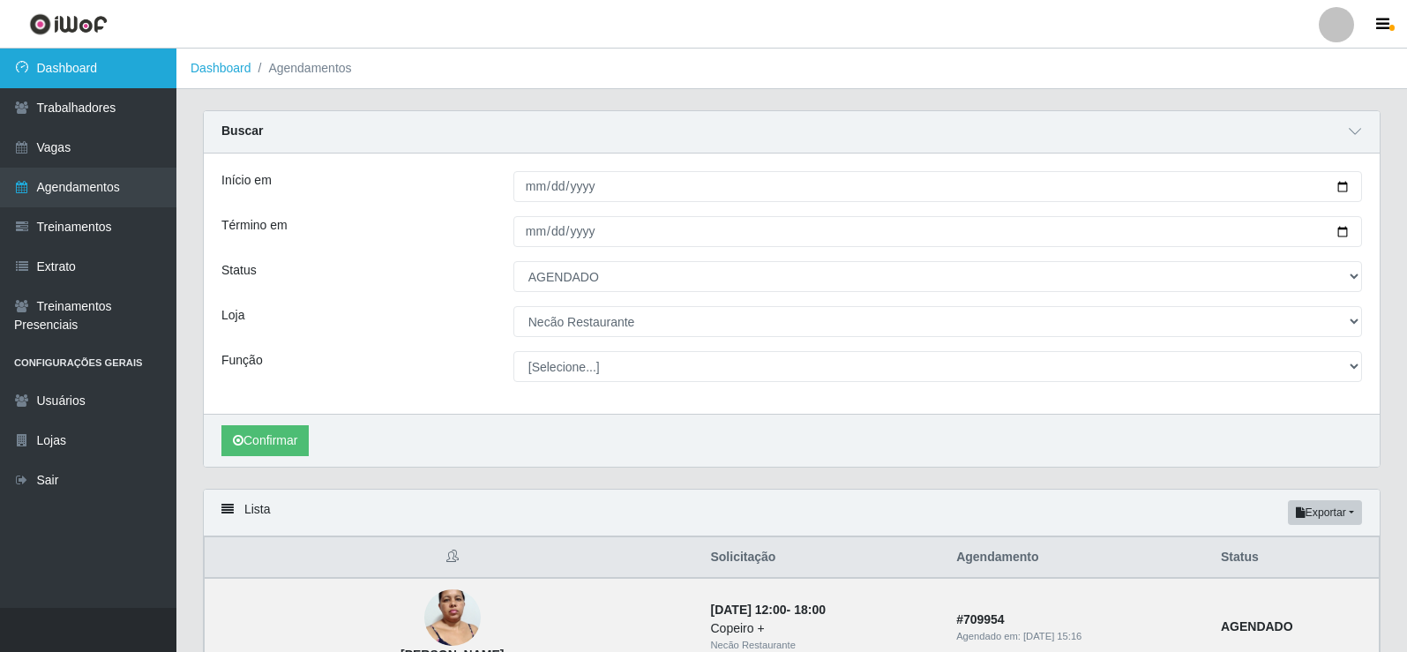
click at [126, 80] on link "Dashboard" at bounding box center [88, 69] width 176 height 40
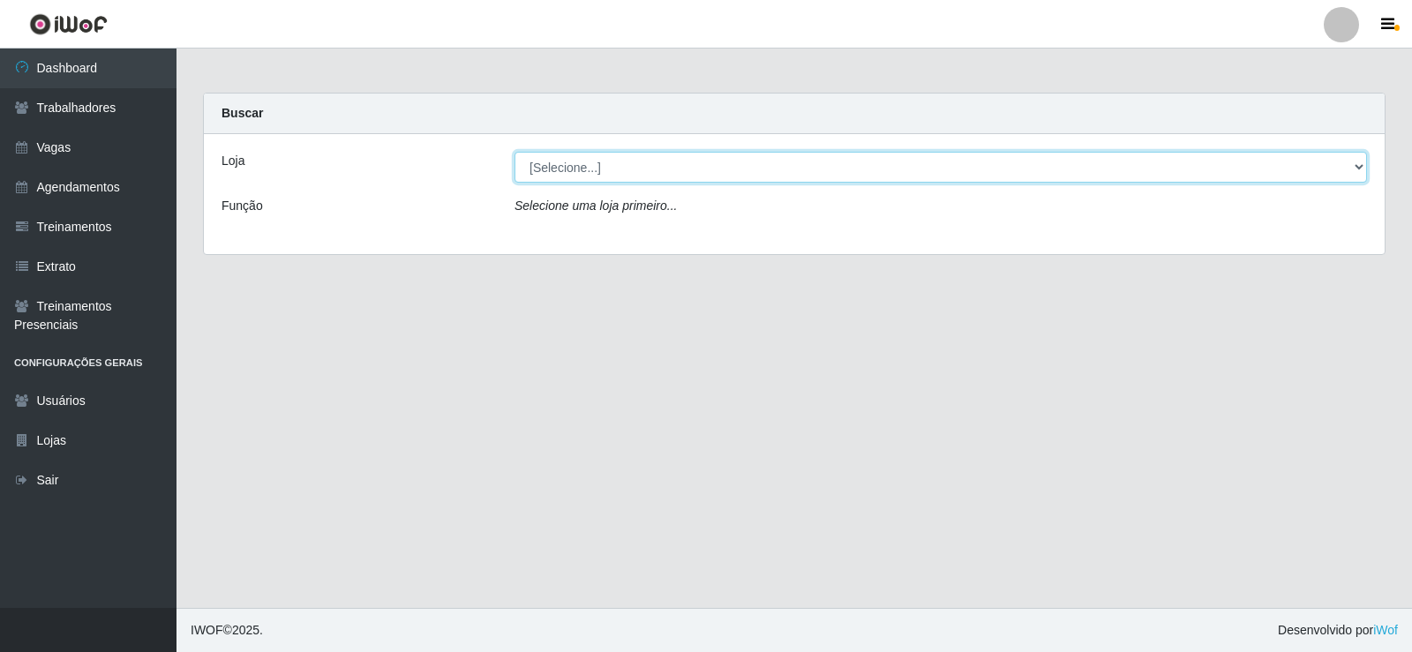
click at [1337, 167] on select "[Selecione...] Necão Restaurante" at bounding box center [940, 167] width 852 height 31
select select "334"
click at [514, 152] on select "[Selecione...] Necão Restaurante" at bounding box center [940, 167] width 852 height 31
